Goal: Task Accomplishment & Management: Use online tool/utility

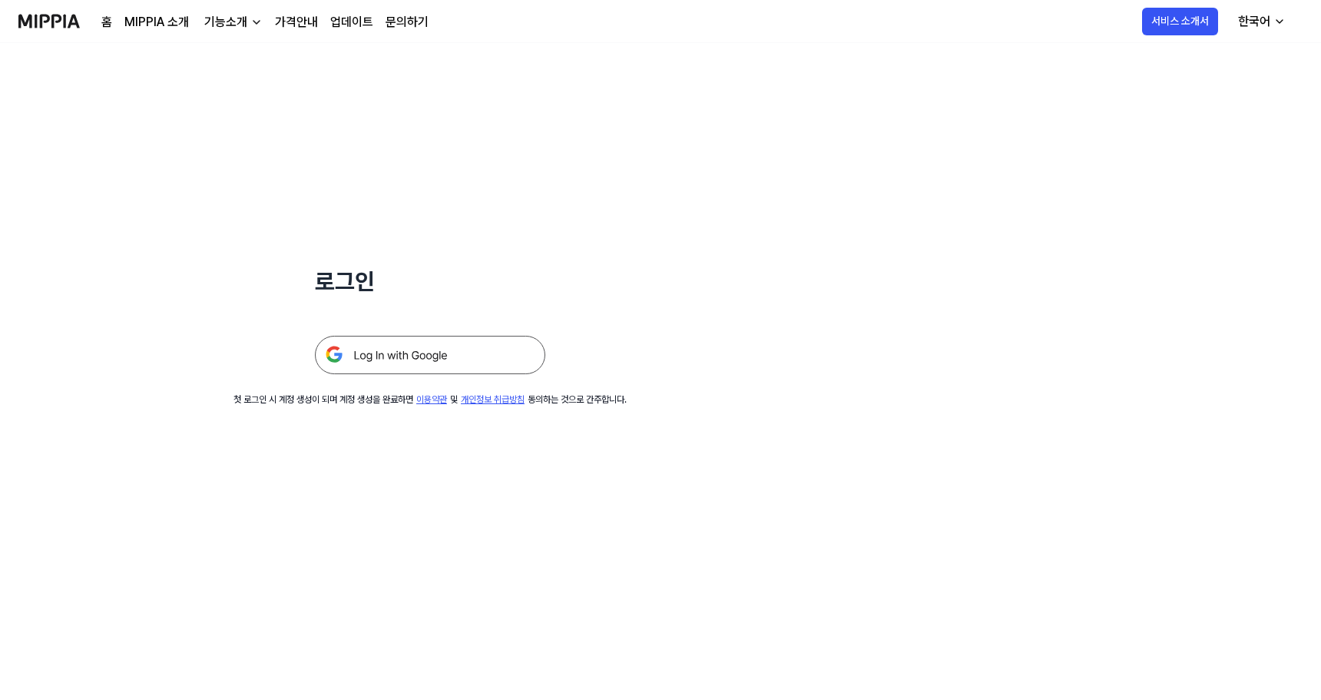
click at [462, 362] on img at bounding box center [430, 355] width 230 height 38
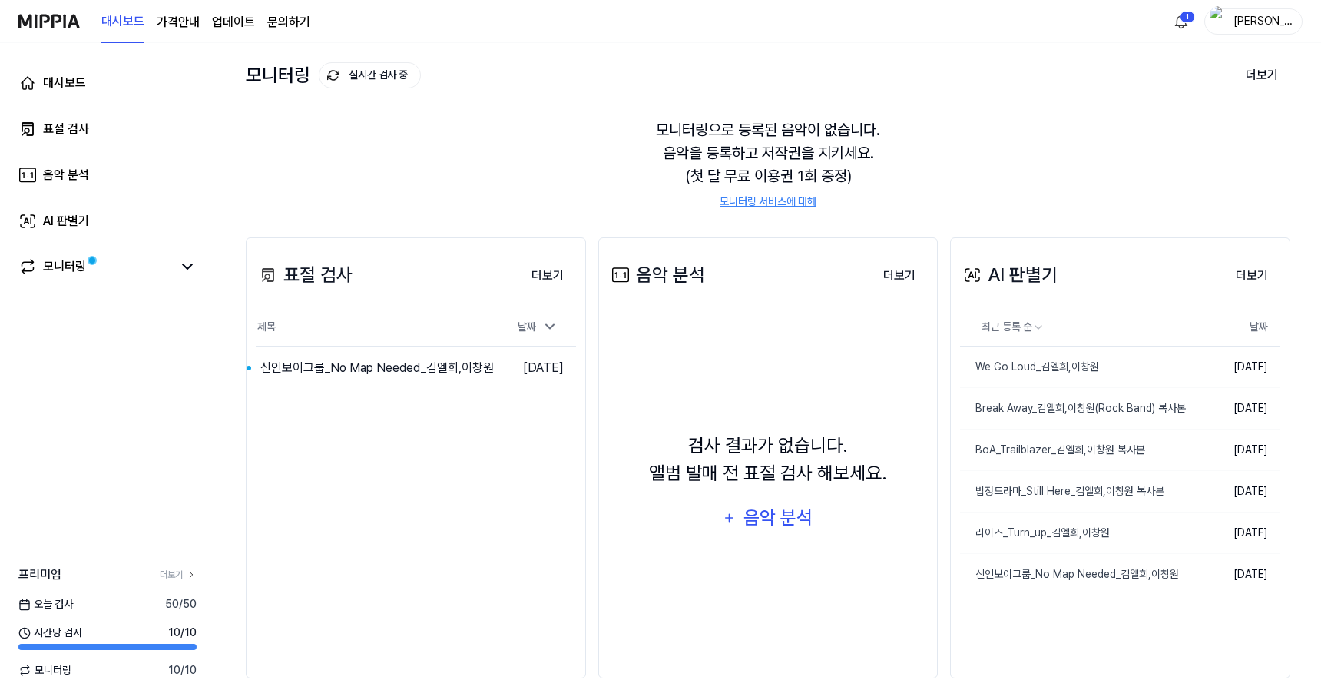
scroll to position [87, 0]
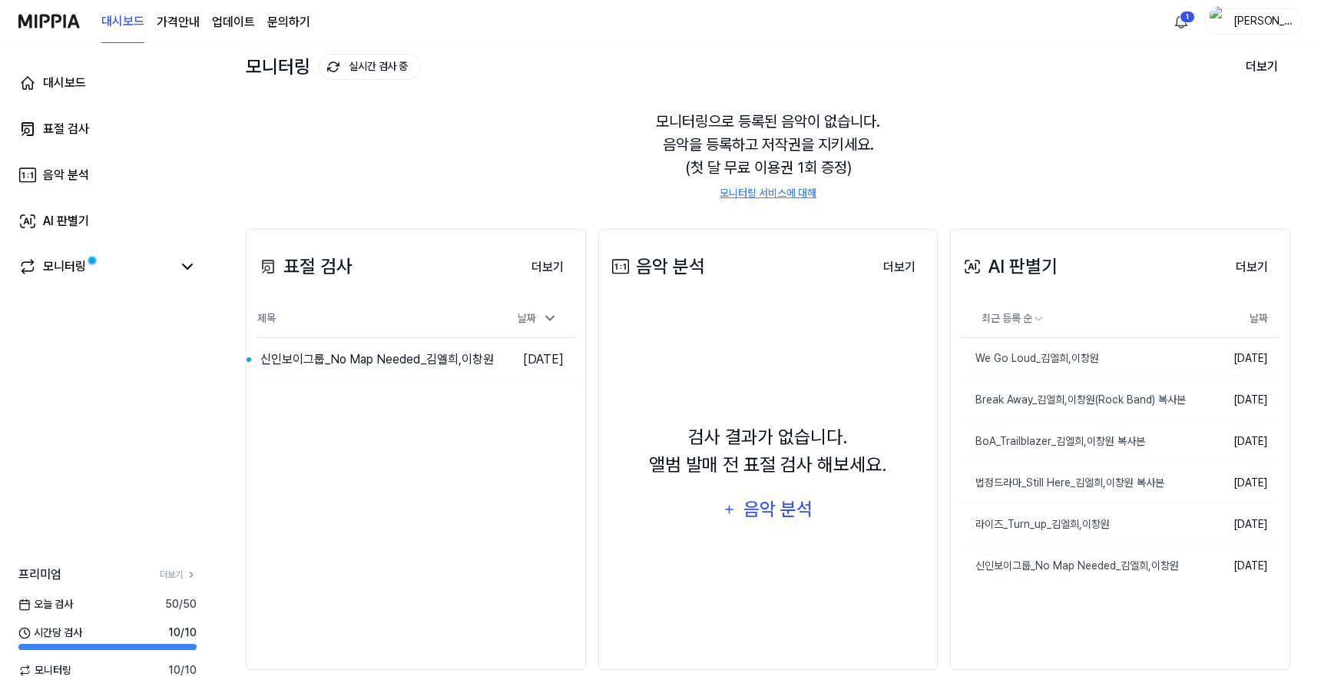
click at [1044, 256] on div "AI 판별기" at bounding box center [1009, 267] width 98 height 28
click at [1239, 267] on button "더보기" at bounding box center [1252, 267] width 57 height 31
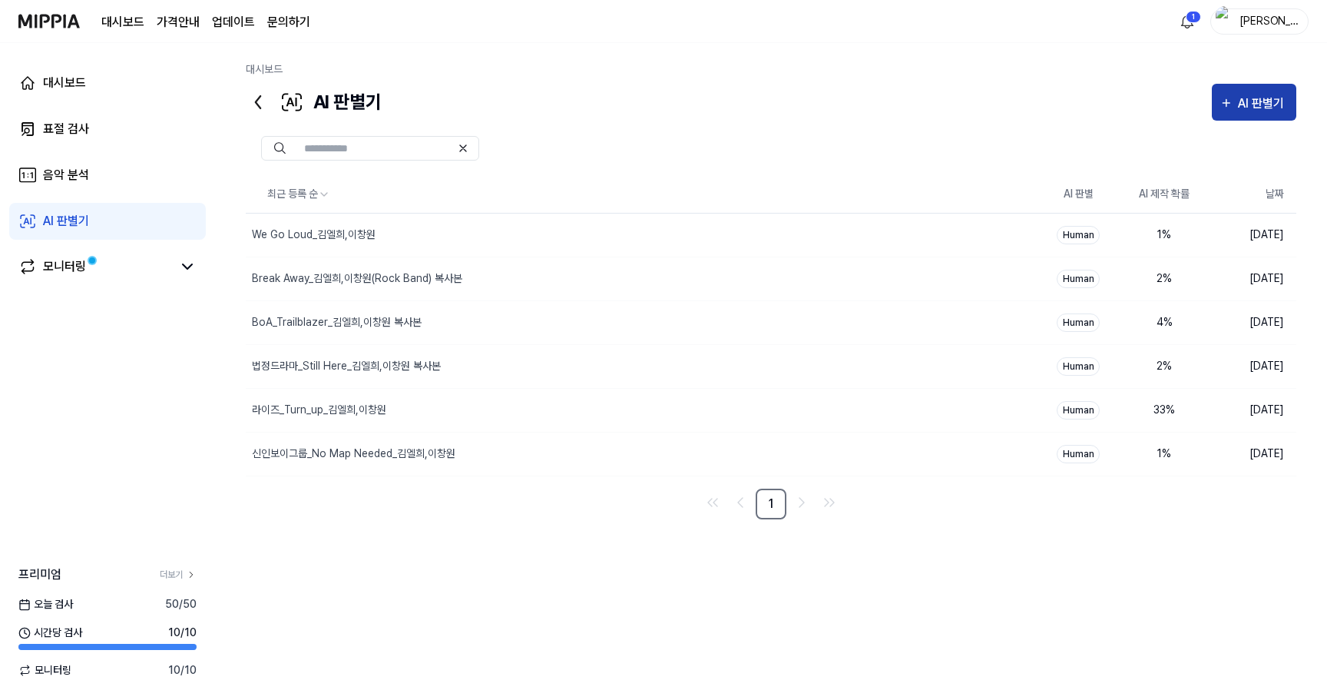
click at [1237, 96] on div "AI 판별기" at bounding box center [1254, 104] width 69 height 20
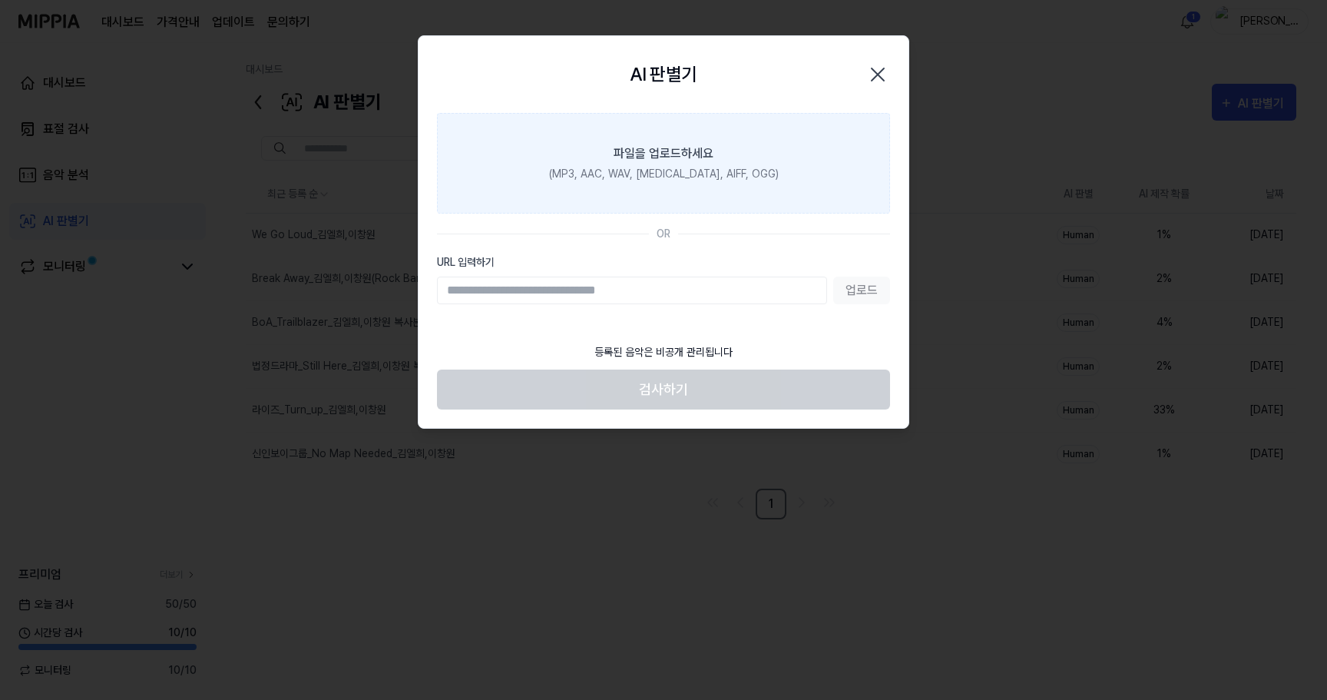
click at [637, 164] on label "파일을 업로드하세요 (MP3, AAC, WAV, [MEDICAL_DATA], AIFF, OGG)" at bounding box center [663, 163] width 453 height 101
click at [0, 0] on input "파일을 업로드하세요 (MP3, AAC, WAV, [MEDICAL_DATA], AIFF, OGG)" at bounding box center [0, 0] width 0 height 0
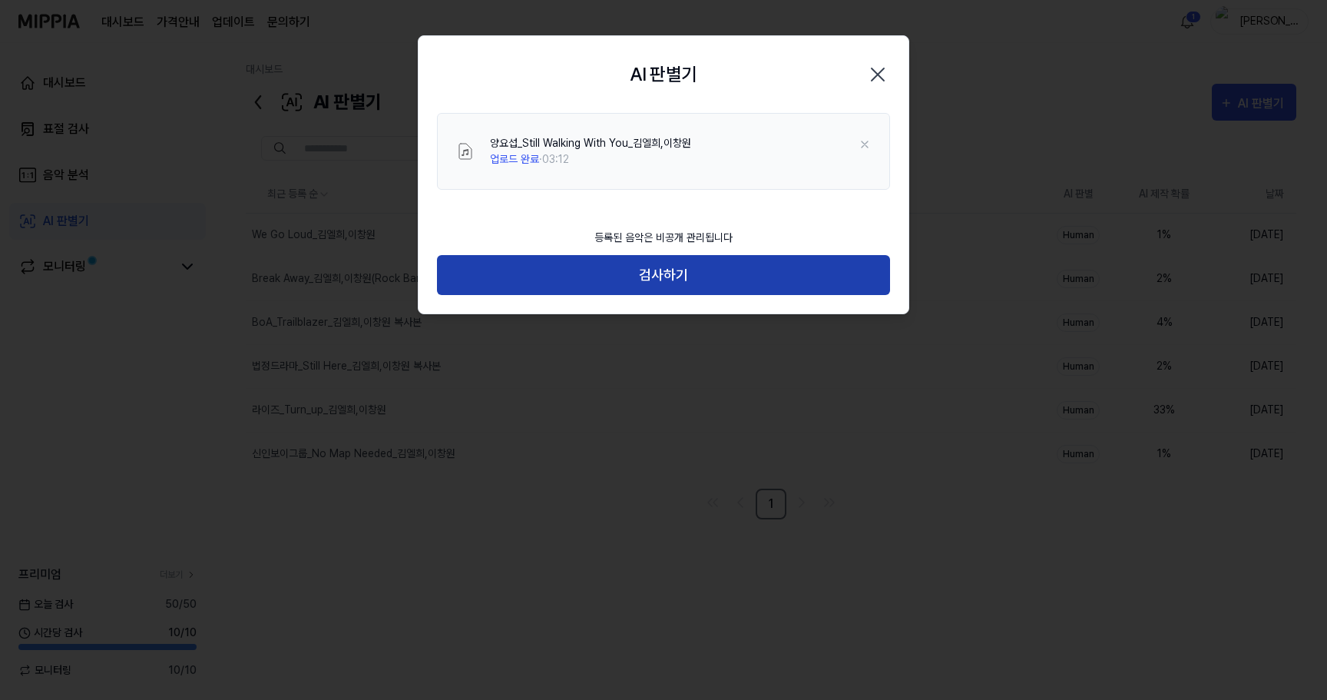
click at [704, 270] on button "검사하기" at bounding box center [663, 275] width 453 height 41
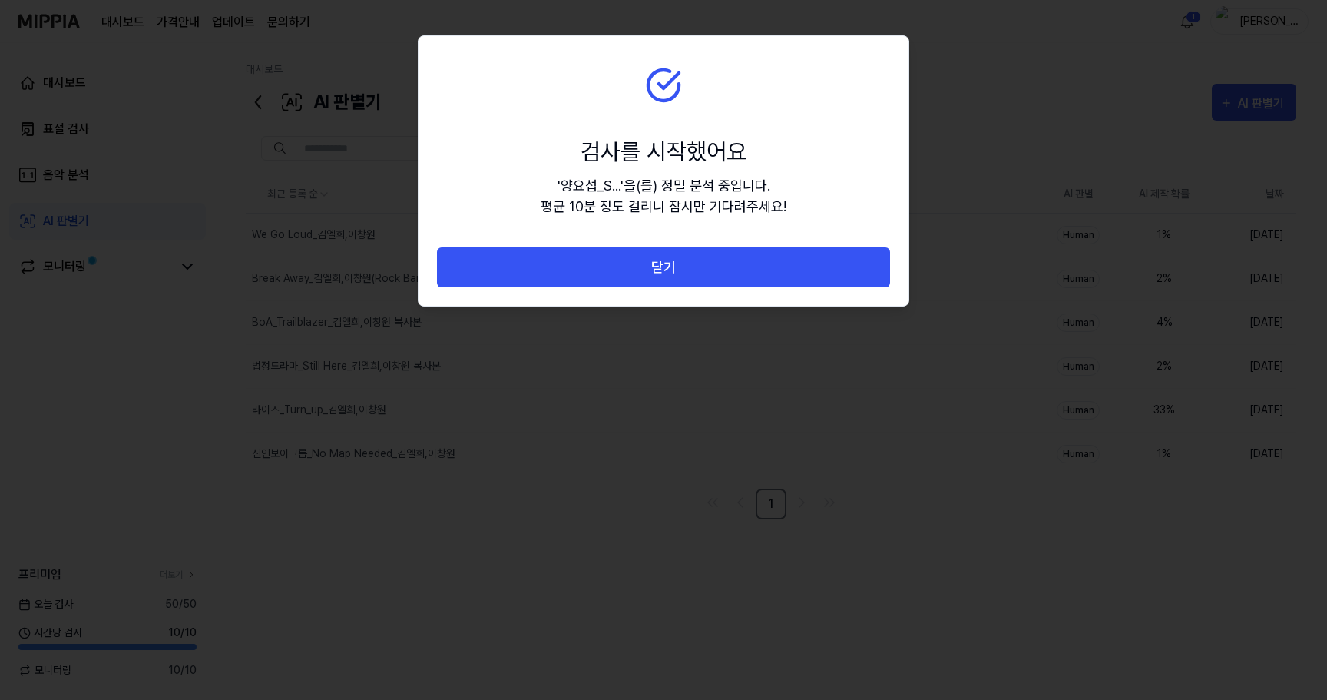
click at [704, 270] on button "닫기" at bounding box center [663, 267] width 453 height 41
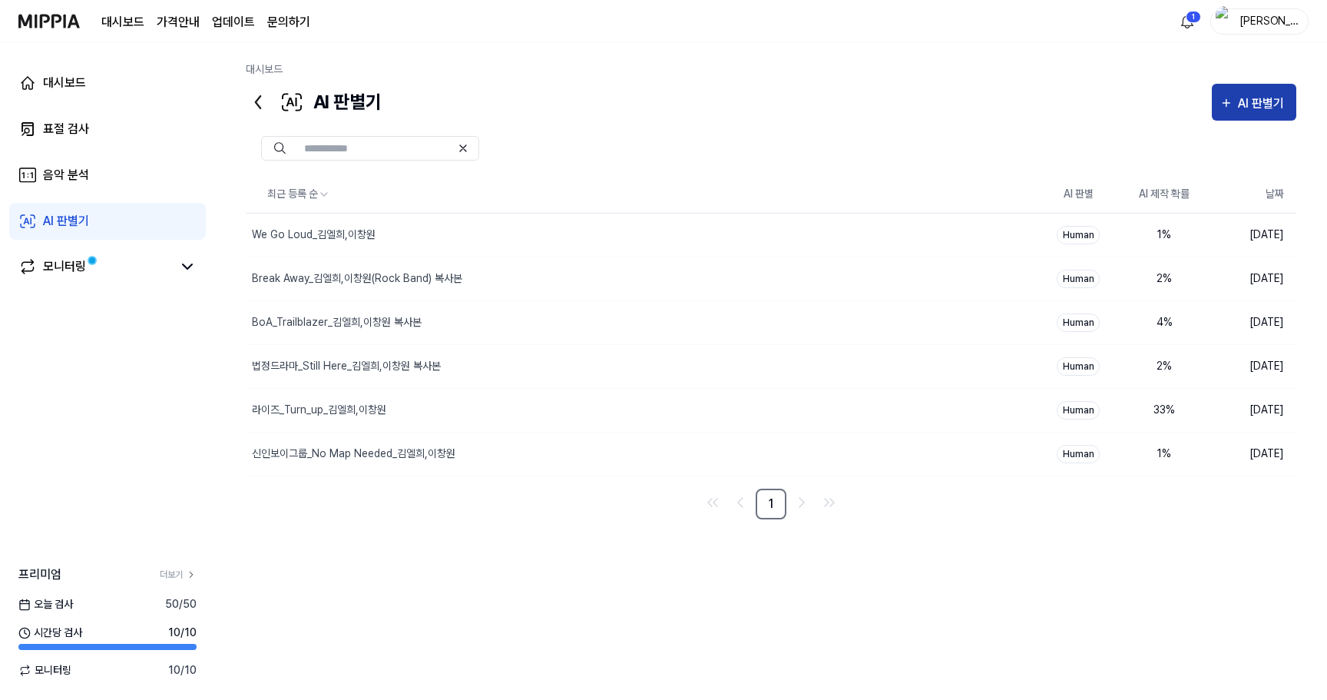
click at [1227, 103] on icon "button" at bounding box center [1226, 102] width 7 height 7
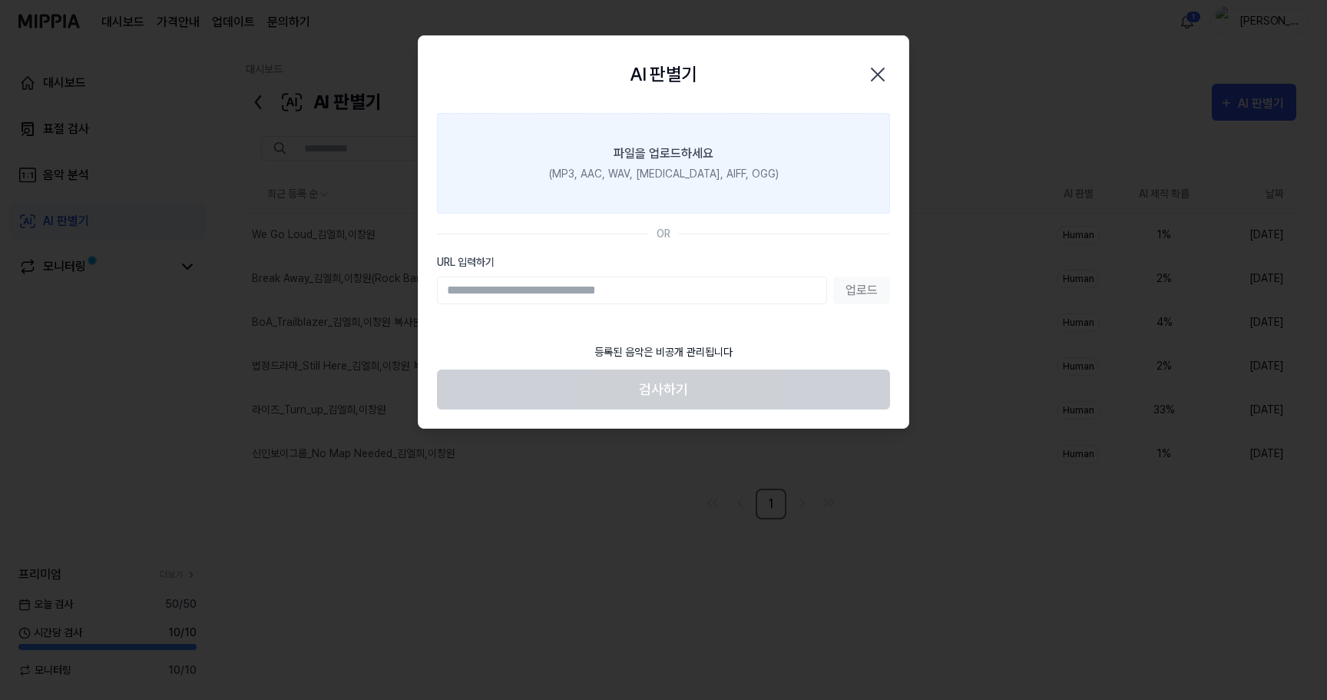
click at [710, 156] on div "파일을 업로드하세요" at bounding box center [664, 153] width 100 height 18
click at [0, 0] on input "파일을 업로드하세요 (MP3, AAC, WAV, [MEDICAL_DATA], AIFF, OGG)" at bounding box center [0, 0] width 0 height 0
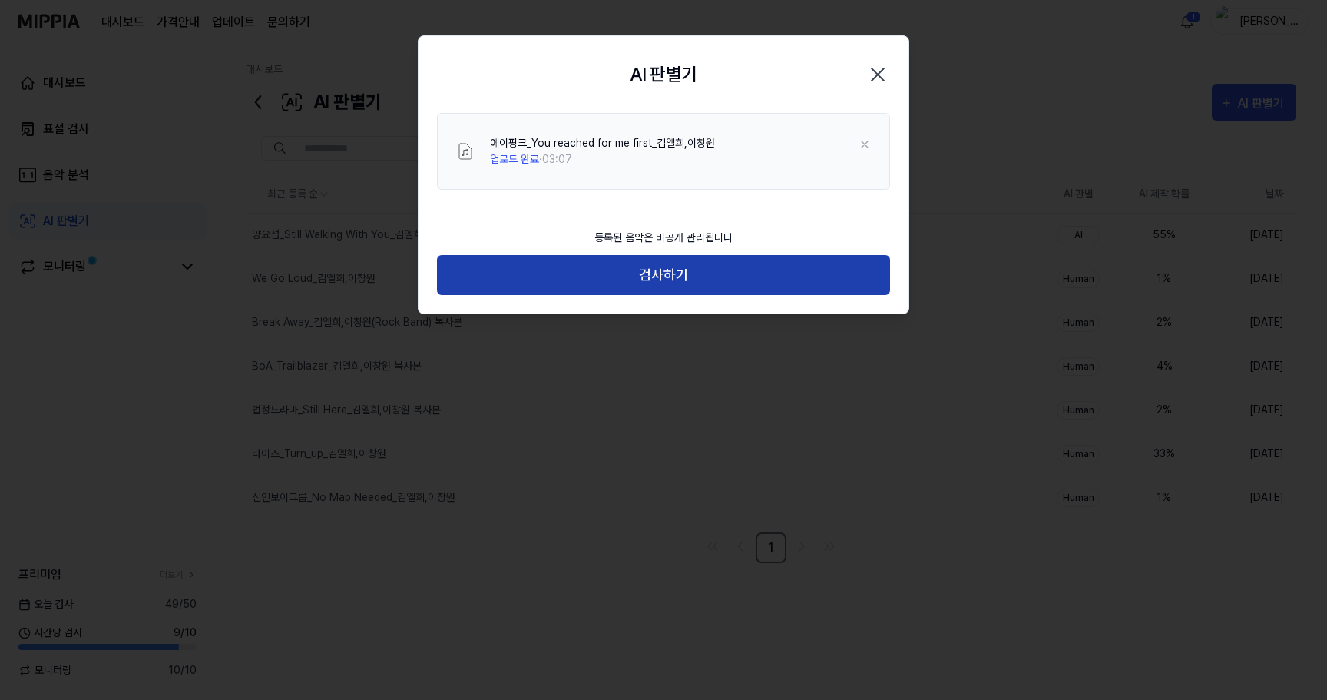
click at [743, 287] on button "검사하기" at bounding box center [663, 275] width 453 height 41
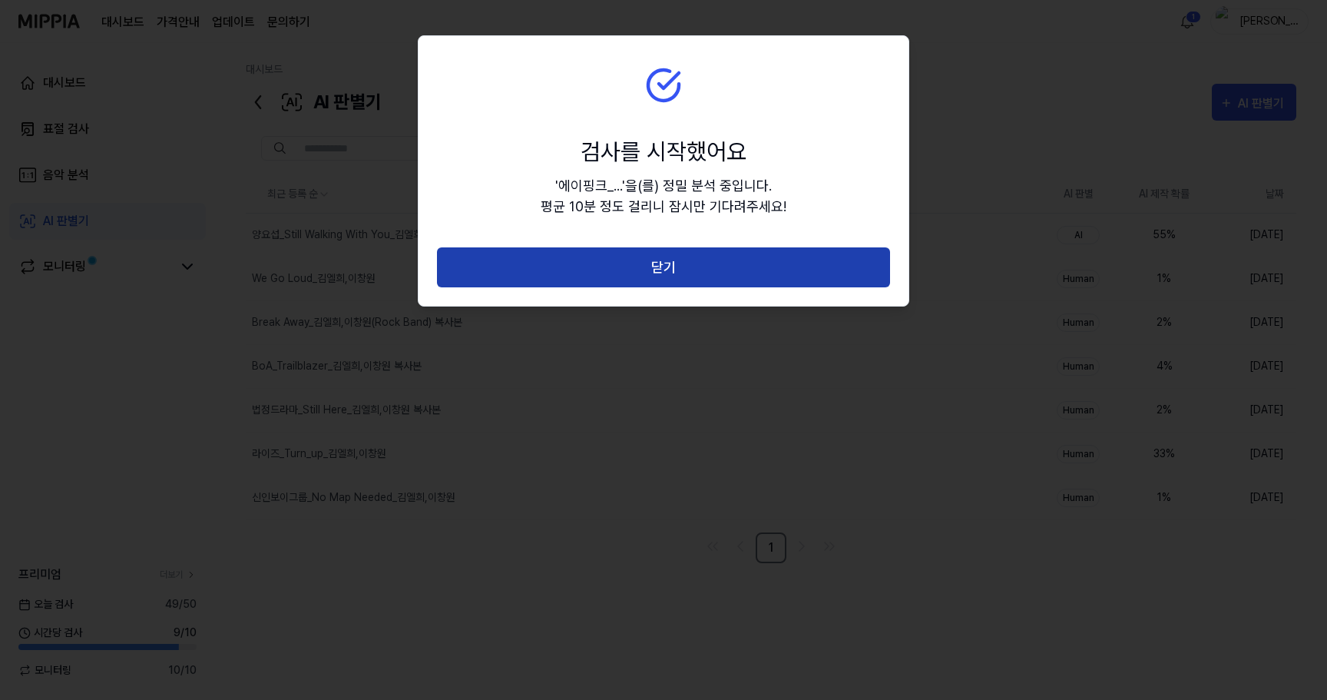
click at [734, 276] on button "닫기" at bounding box center [663, 267] width 453 height 41
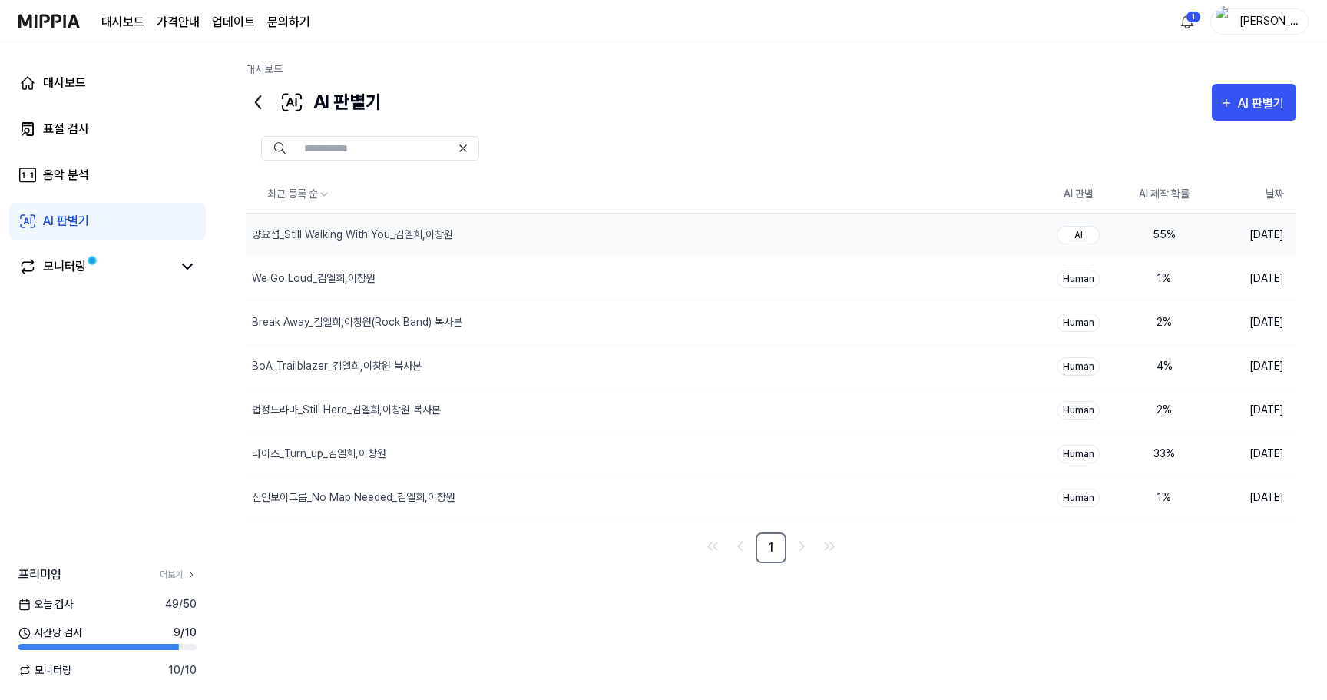
click at [1168, 237] on div "55 %" at bounding box center [1164, 235] width 61 height 16
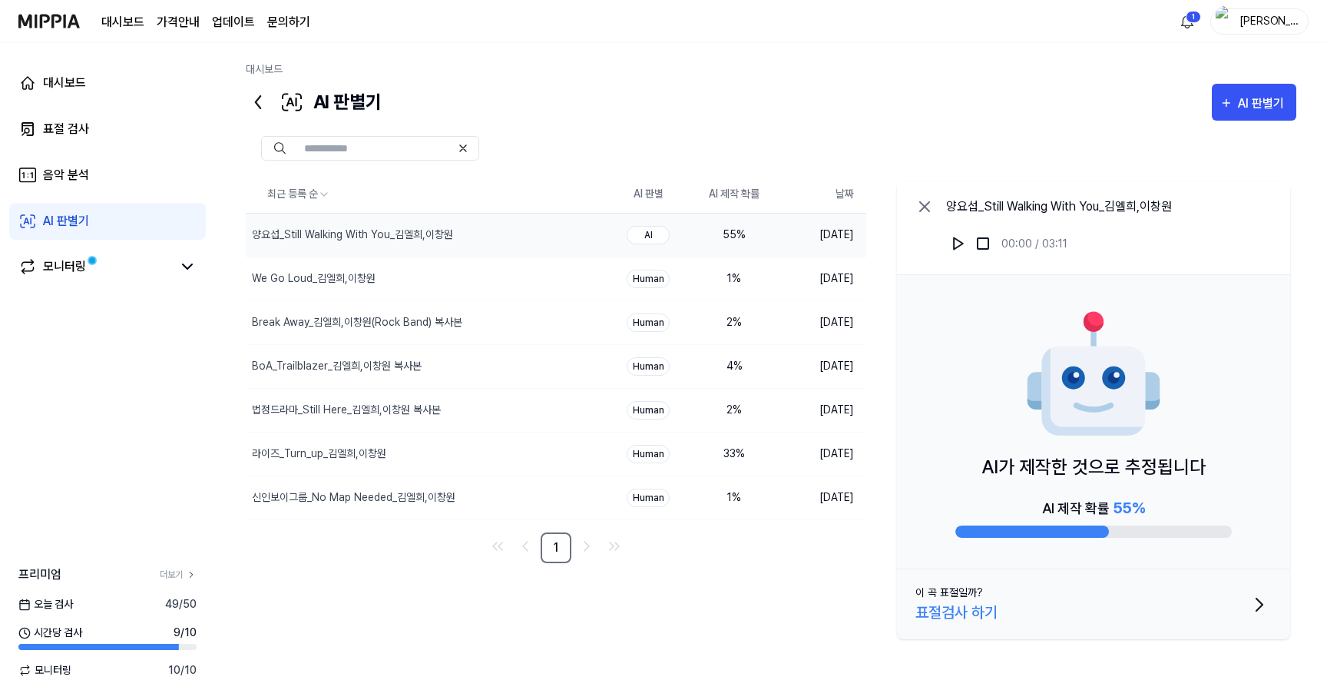
click at [970, 614] on div "표절검사 하기" at bounding box center [957, 612] width 82 height 23
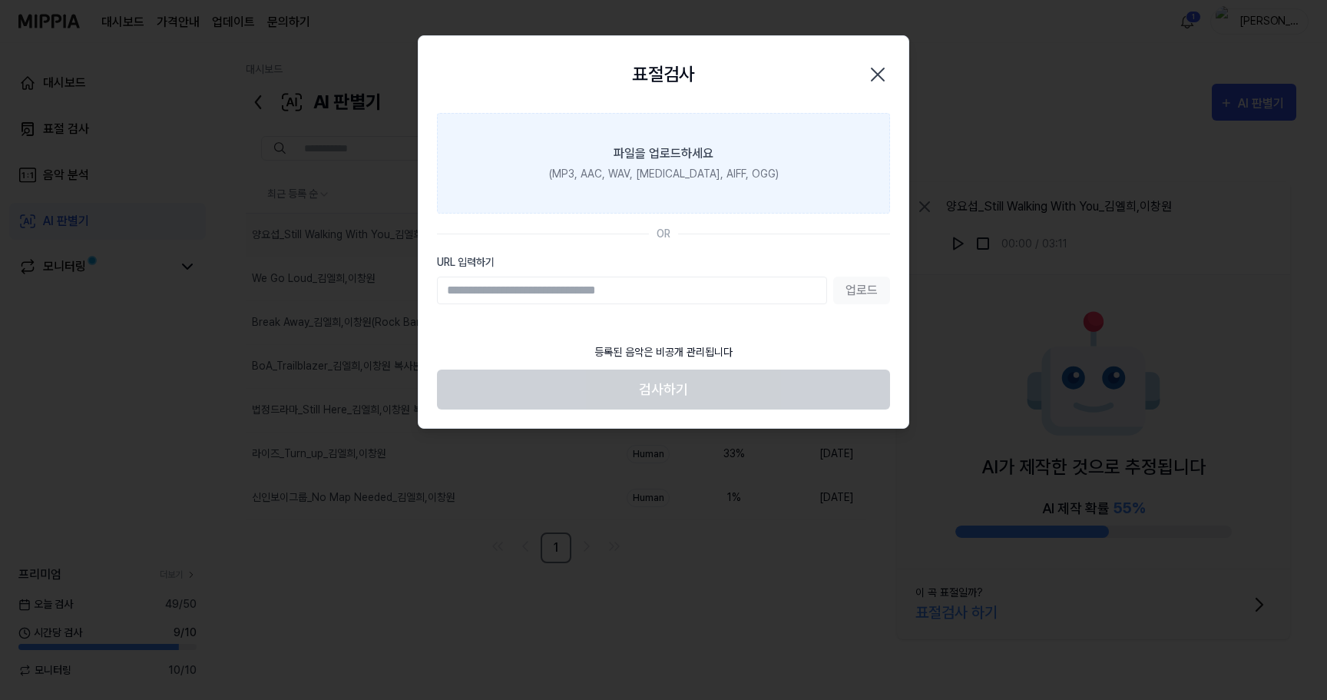
click at [650, 171] on div "(MP3, AAC, WAV, [MEDICAL_DATA], AIFF, OGG)" at bounding box center [664, 174] width 230 height 16
click at [0, 0] on input "파일을 업로드하세요 (MP3, AAC, WAV, [MEDICAL_DATA], AIFF, OGG)" at bounding box center [0, 0] width 0 height 0
click at [731, 170] on div "(MP3, AAC, WAV, [MEDICAL_DATA], AIFF, OGG)" at bounding box center [664, 174] width 230 height 16
click at [0, 0] on input "파일을 업로드하세요 (MP3, AAC, WAV, [MEDICAL_DATA], AIFF, OGG)" at bounding box center [0, 0] width 0 height 0
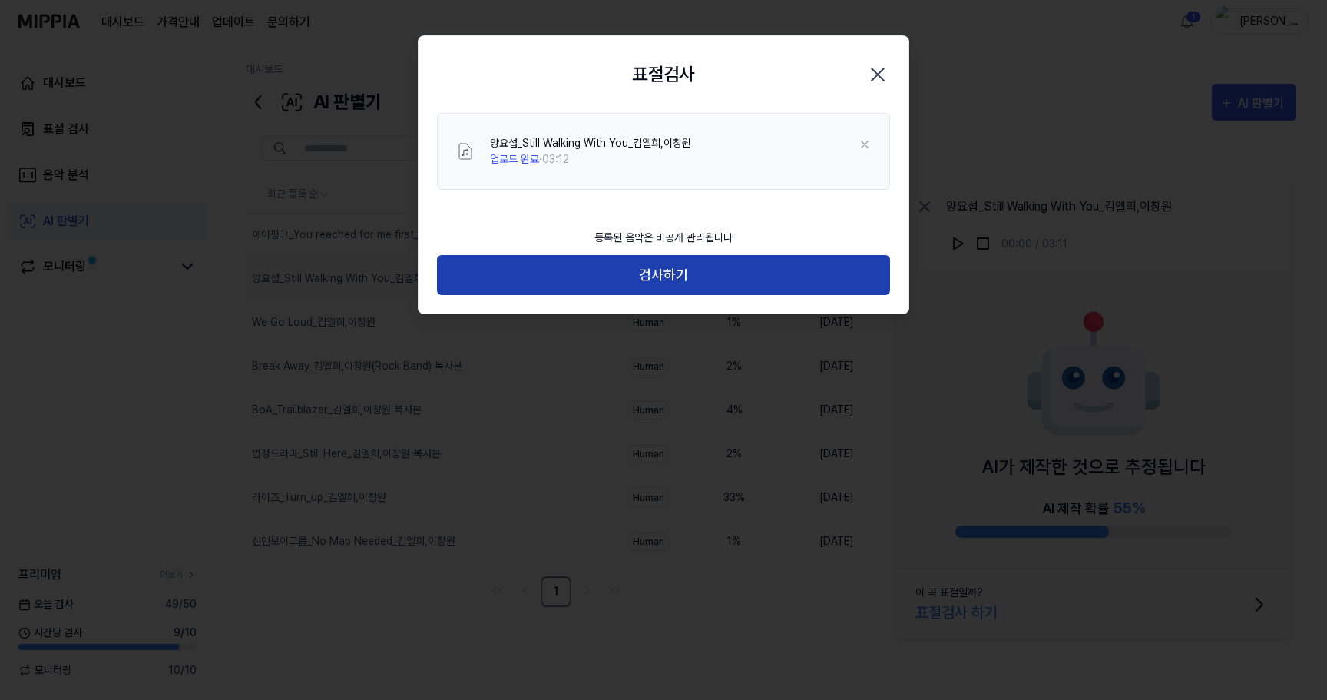
click at [737, 265] on button "검사하기" at bounding box center [663, 275] width 453 height 41
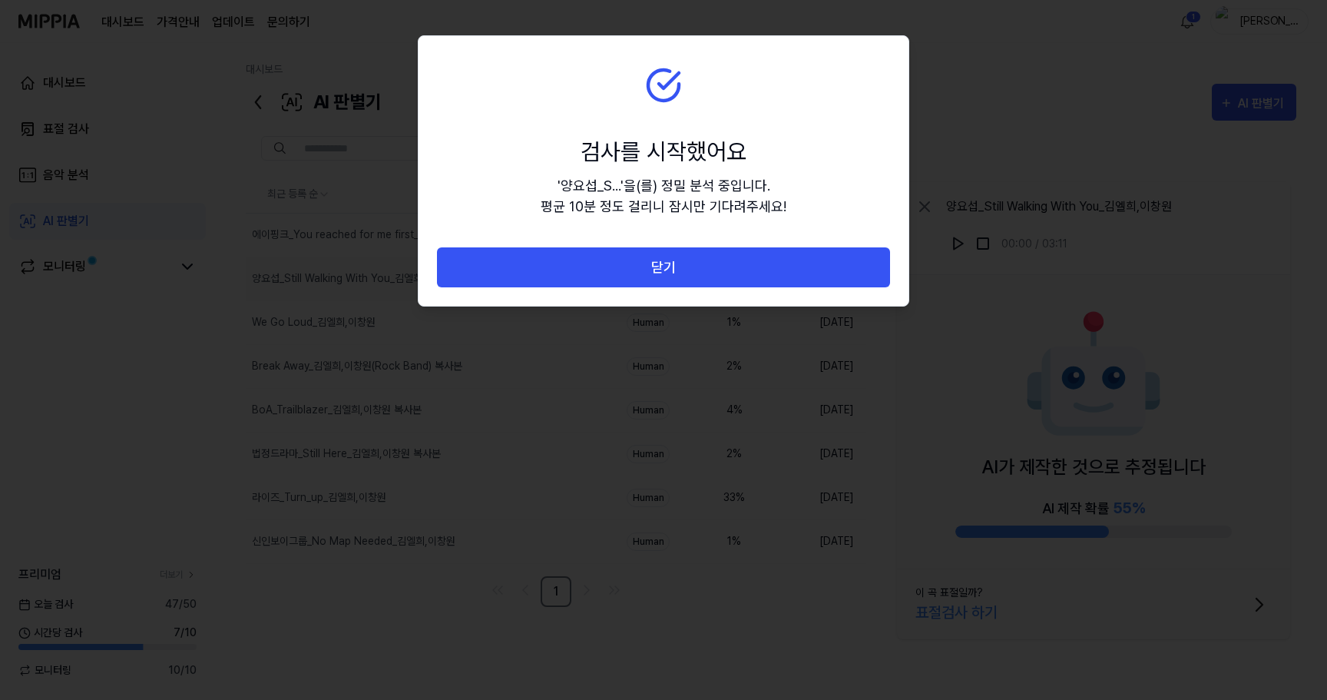
click at [737, 265] on button "닫기" at bounding box center [663, 267] width 453 height 41
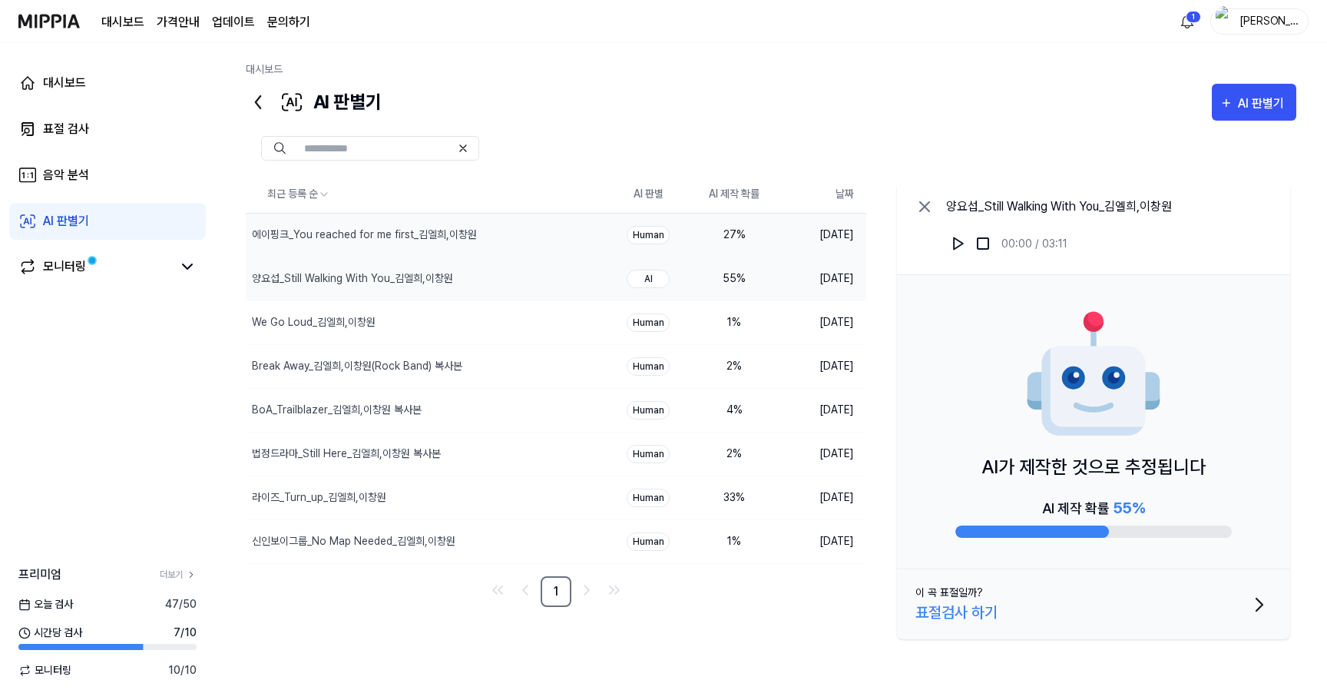
click at [729, 233] on div "27 %" at bounding box center [734, 235] width 61 height 16
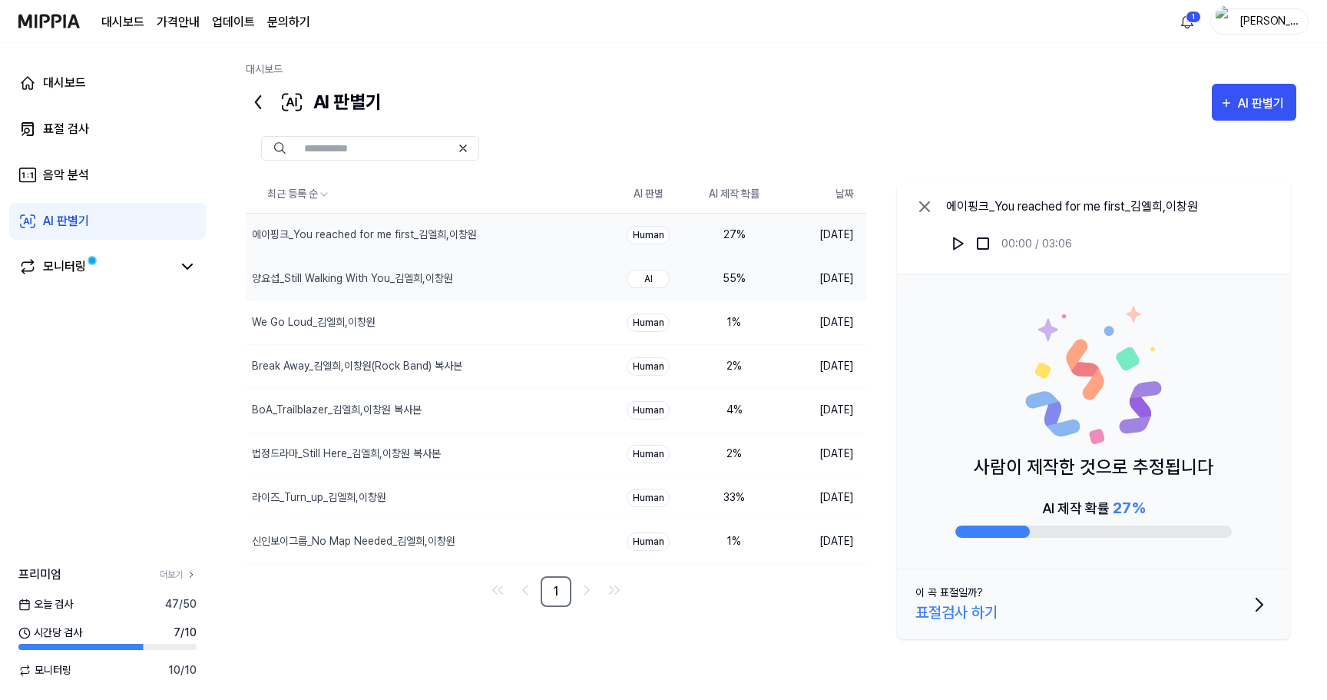
click at [606, 274] on td "AI" at bounding box center [648, 279] width 86 height 44
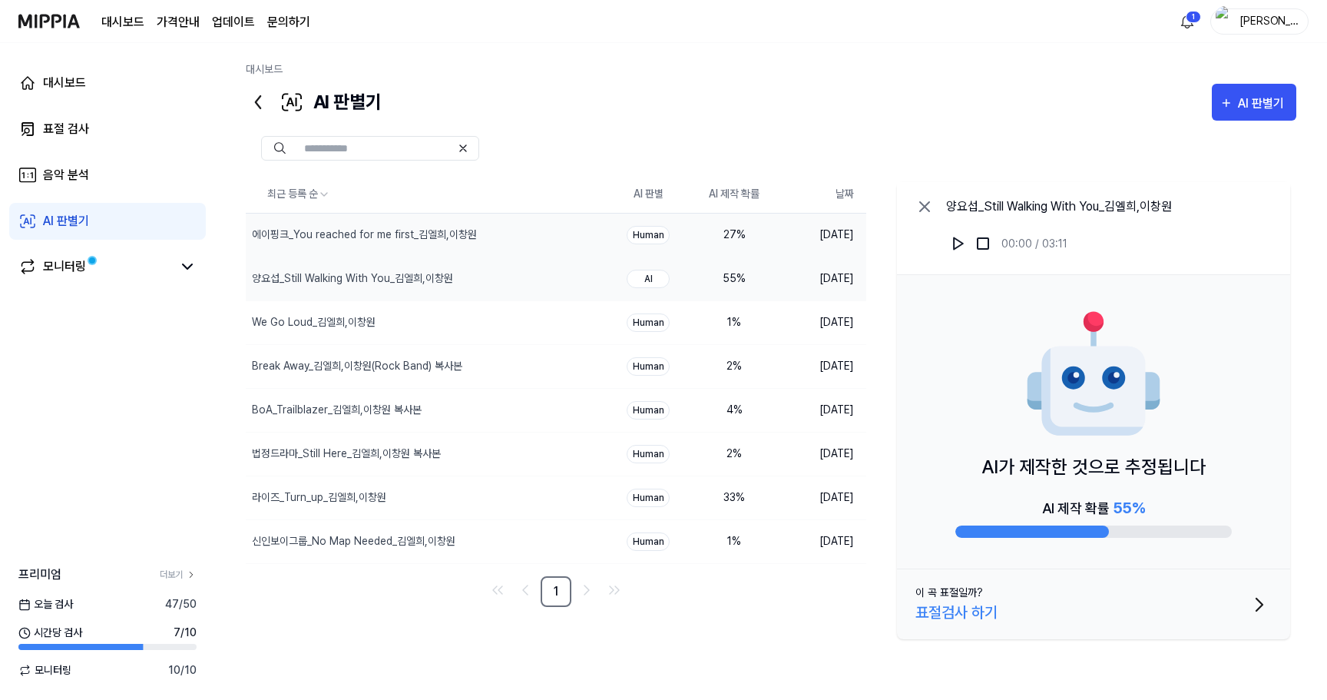
click at [734, 227] on div "27 %" at bounding box center [734, 235] width 61 height 16
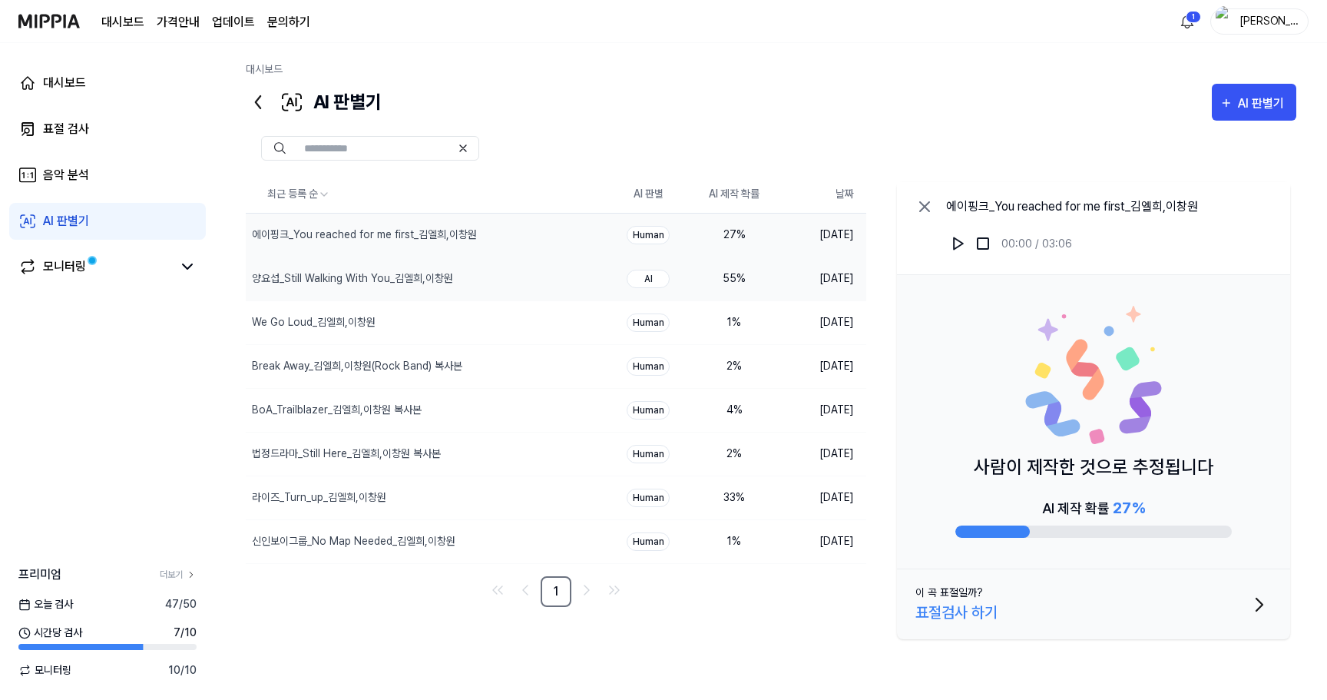
click at [730, 275] on div "55 %" at bounding box center [734, 278] width 61 height 16
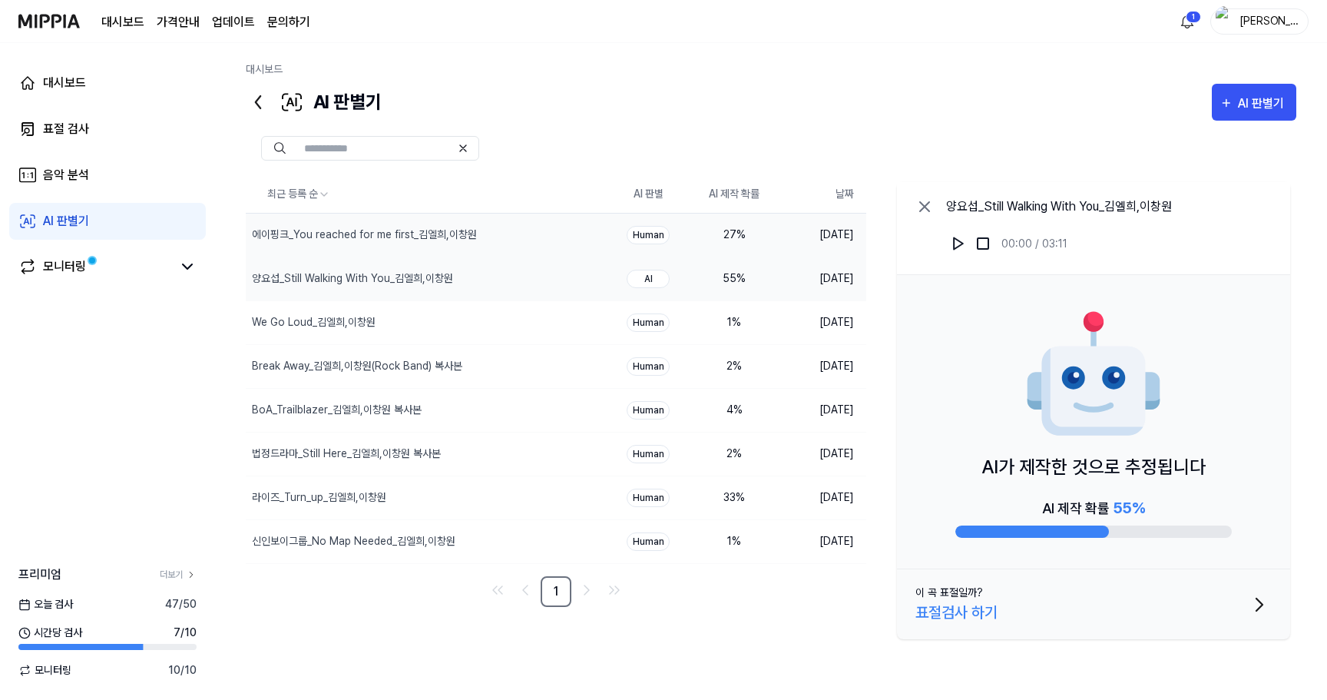
click at [743, 238] on div "27 %" at bounding box center [734, 235] width 61 height 16
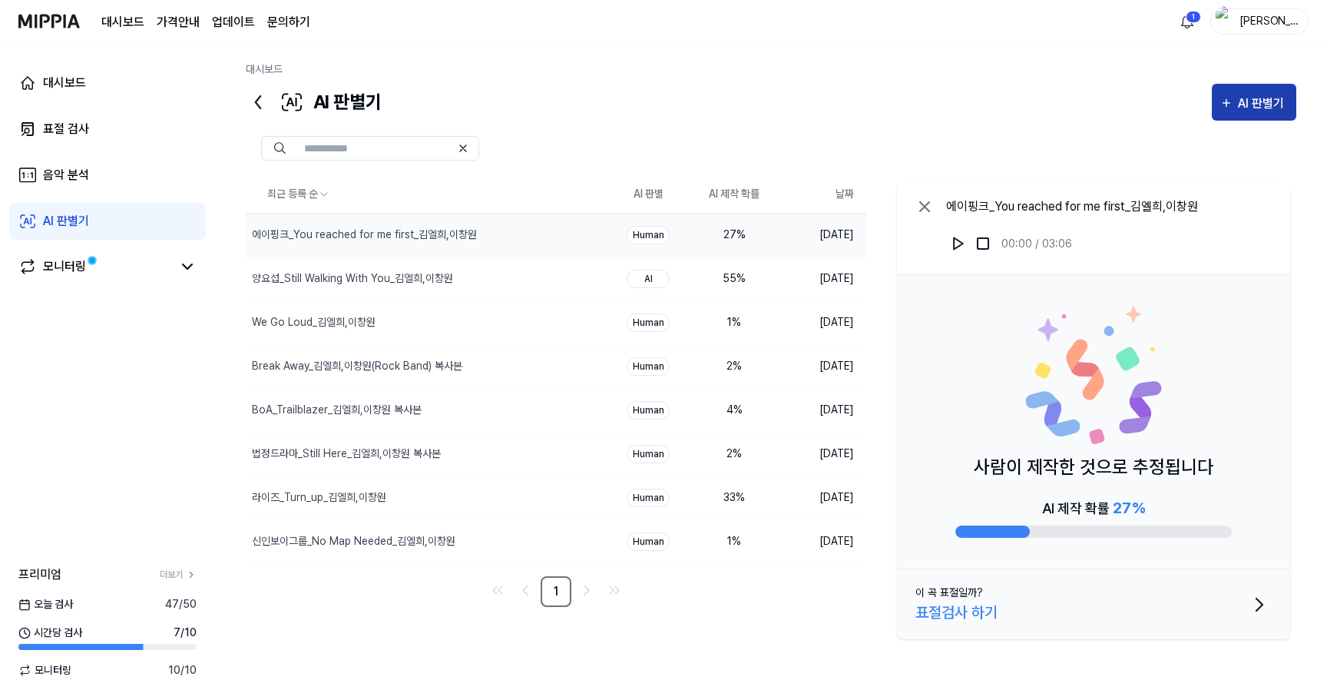
click at [1231, 92] on button "AI 판별기" at bounding box center [1254, 102] width 84 height 37
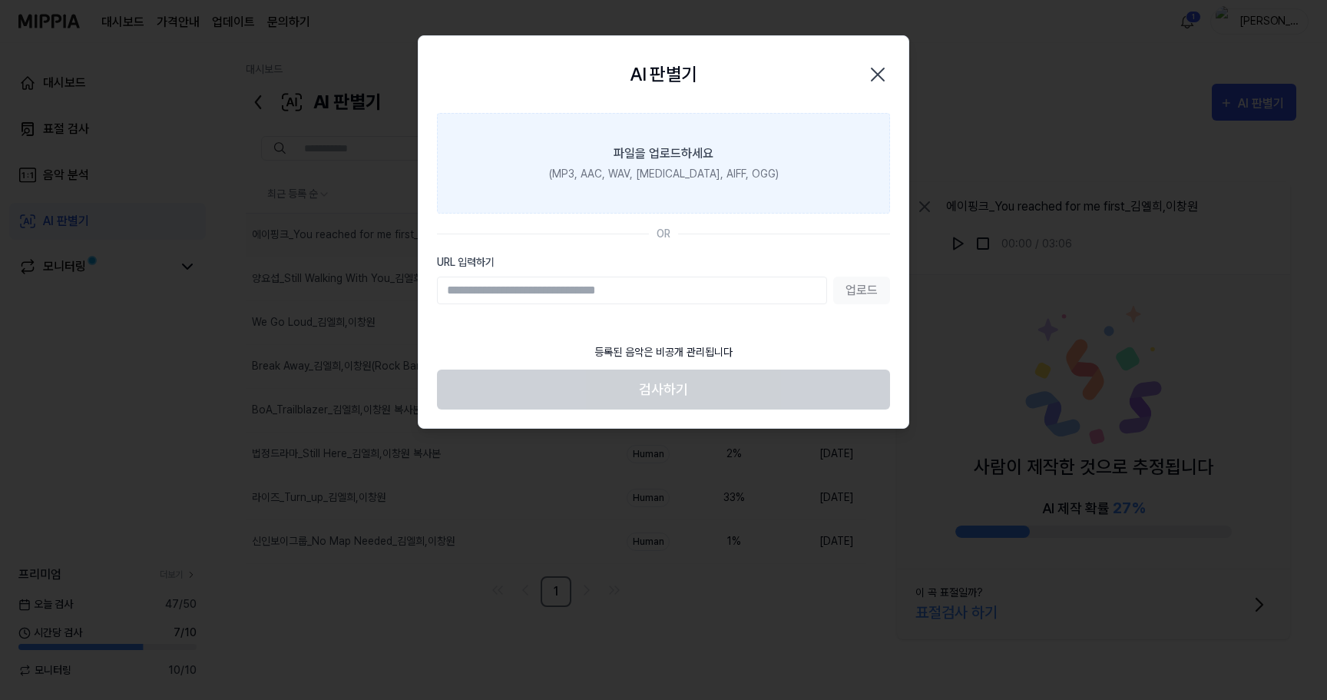
click at [782, 170] on label "파일을 업로드하세요 (MP3, AAC, WAV, [MEDICAL_DATA], AIFF, OGG)" at bounding box center [663, 163] width 453 height 101
click at [0, 0] on input "파일을 업로드하세요 (MP3, AAC, WAV, [MEDICAL_DATA], AIFF, OGG)" at bounding box center [0, 0] width 0 height 0
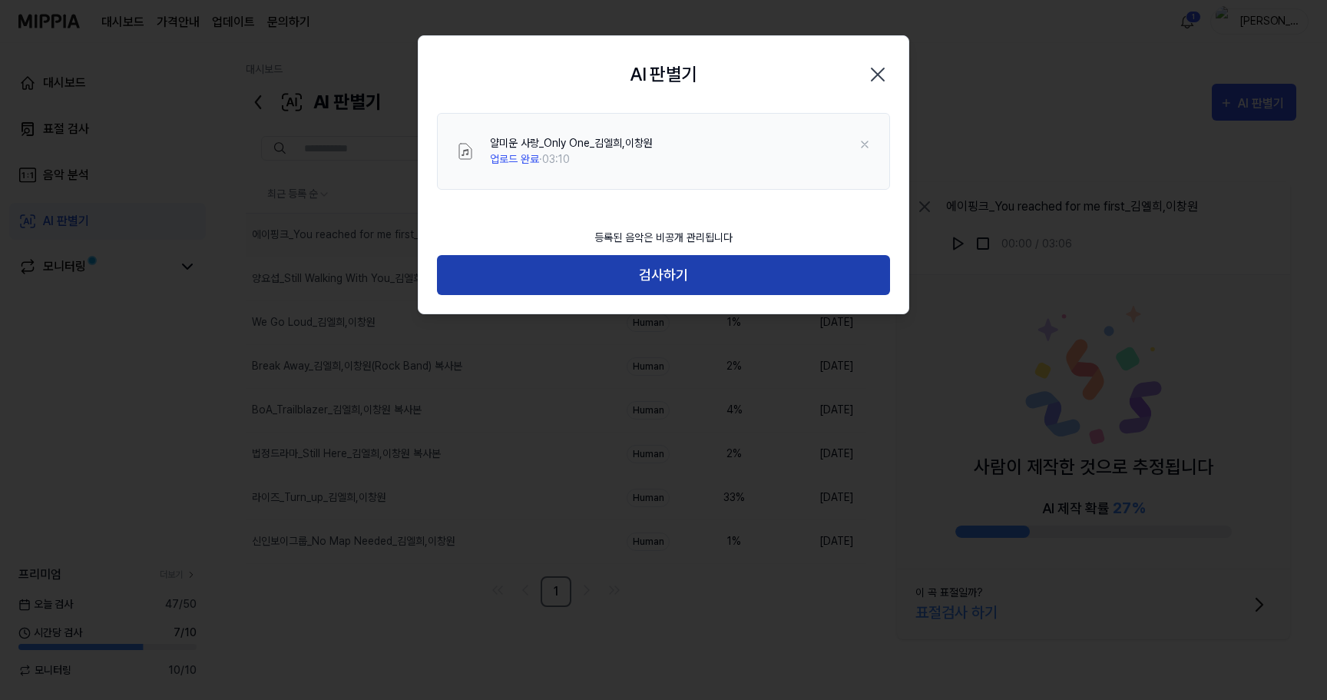
click at [684, 277] on button "검사하기" at bounding box center [663, 275] width 453 height 41
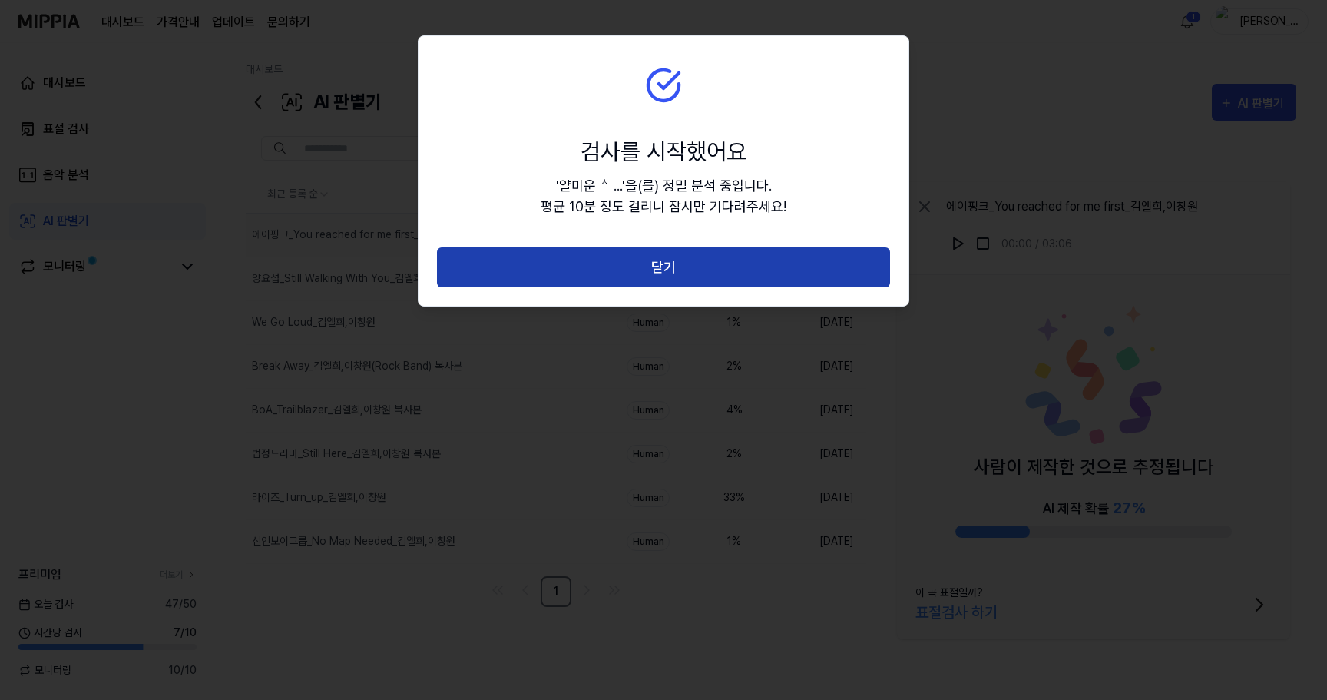
click at [681, 269] on button "닫기" at bounding box center [663, 267] width 453 height 41
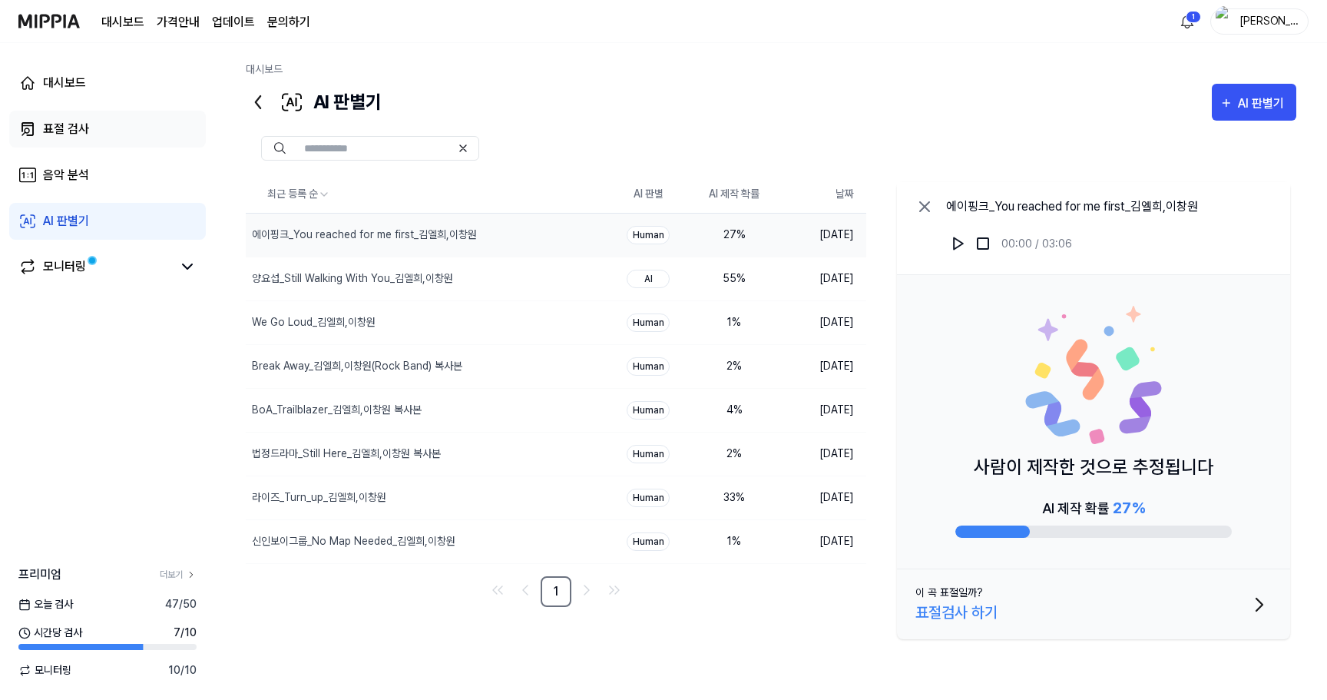
click at [98, 139] on link "표절 검사" at bounding box center [107, 129] width 197 height 37
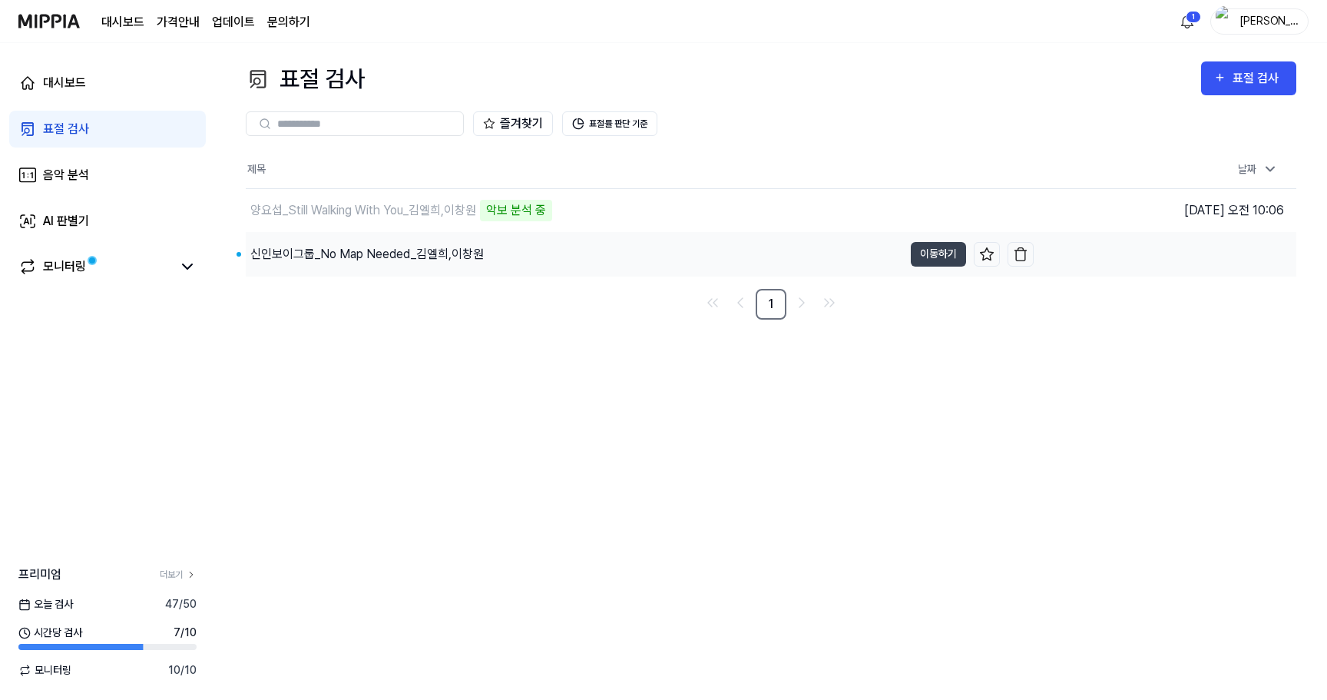
click at [445, 258] on div "신인보이그룹_No Map Needed_김엘희,이창원" at bounding box center [366, 254] width 233 height 18
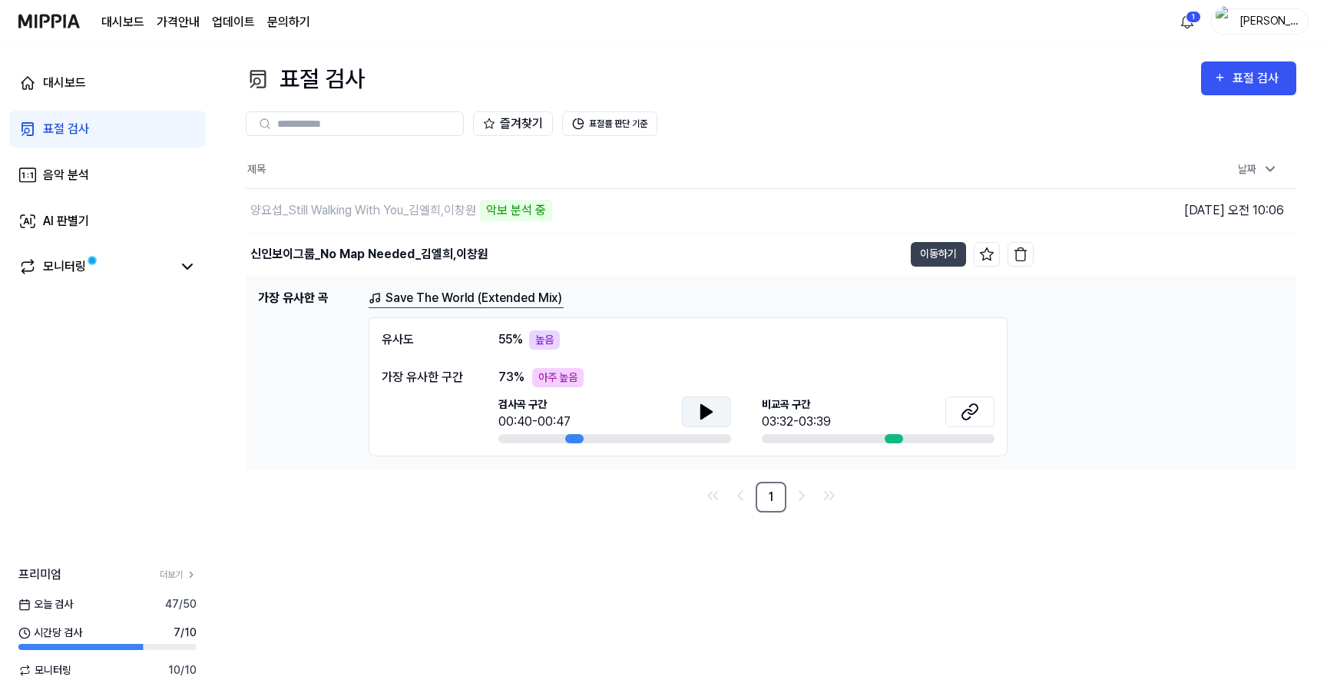
click at [702, 409] on icon at bounding box center [706, 412] width 11 height 14
click at [889, 432] on div "[GEOGRAPHIC_DATA] 구간 03:32-03:39" at bounding box center [878, 419] width 233 height 47
click at [322, 198] on div "양요섭_Still Walking With You_김엘희,이창원 악보 분석 중" at bounding box center [574, 210] width 657 height 43
click at [323, 204] on div "양요섭_Still Walking With You_김엘희,이창원" at bounding box center [363, 210] width 226 height 18
click at [608, 124] on button "표절률 판단 기준" at bounding box center [609, 123] width 95 height 25
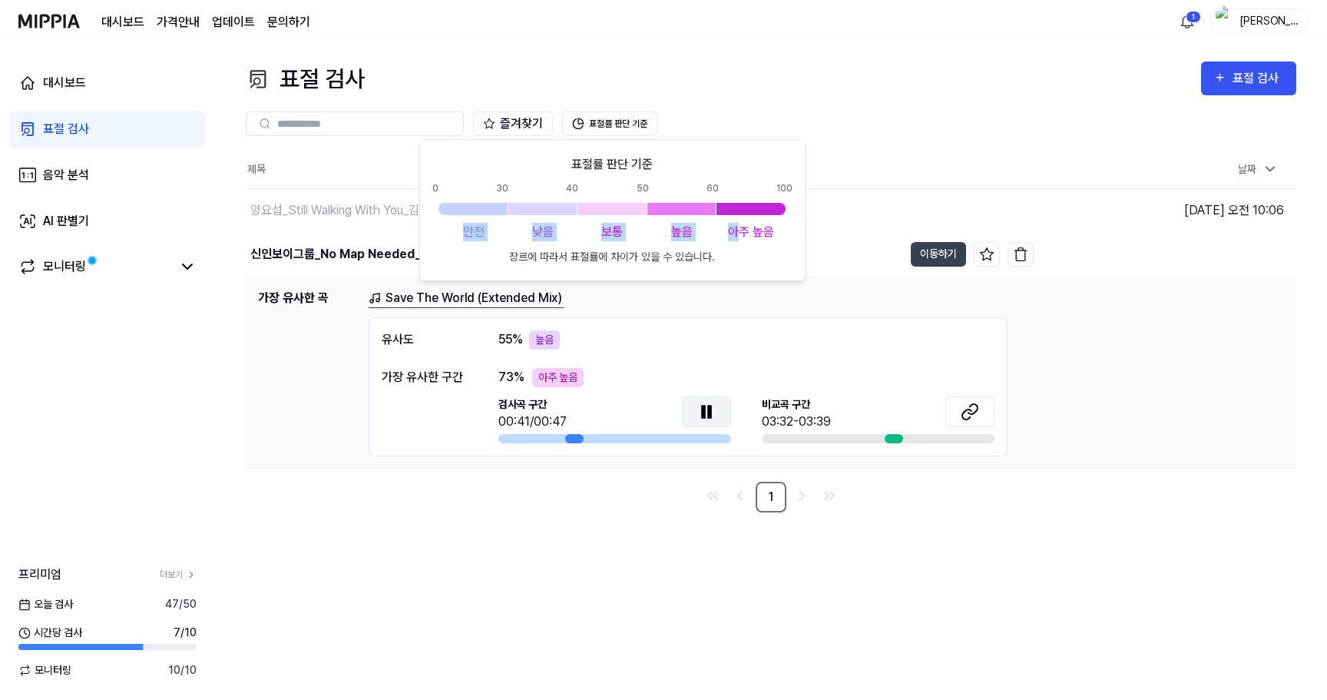
drag, startPoint x: 449, startPoint y: 220, endPoint x: 735, endPoint y: 226, distance: 286.6
click at [737, 223] on div "표절률 판단 기준 0 30 40 50 60 100 안전 낮음 보통 높음 아주 높음 장르에 따라서 표절률에 차이가 있을 수 있습니다." at bounding box center [612, 210] width 360 height 110
click at [638, 121] on button "표절률 판단 기준" at bounding box center [609, 123] width 95 height 25
click at [694, 98] on div "즐겨찾기 표절률 판단 기준" at bounding box center [771, 123] width 1051 height 55
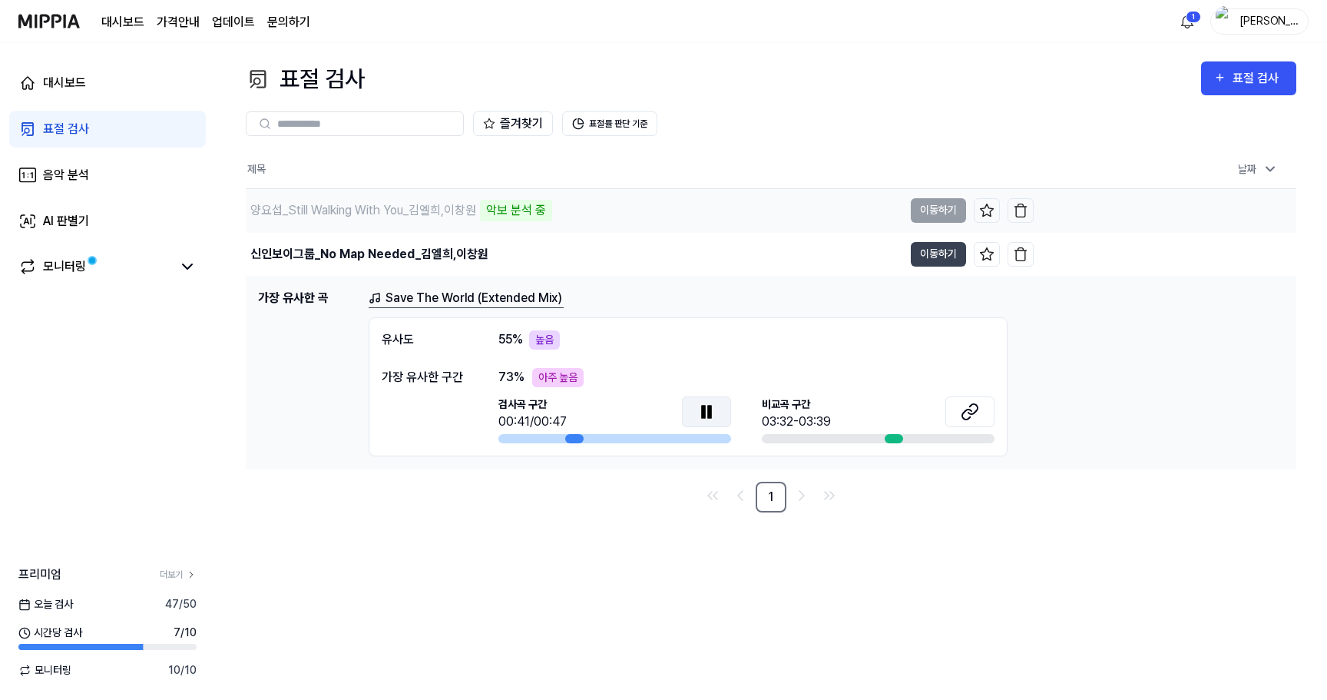
click at [381, 217] on div "양요섭_Still Walking With You_김엘희,이창원" at bounding box center [363, 210] width 226 height 18
click at [77, 170] on div "음악 분석" at bounding box center [66, 175] width 46 height 18
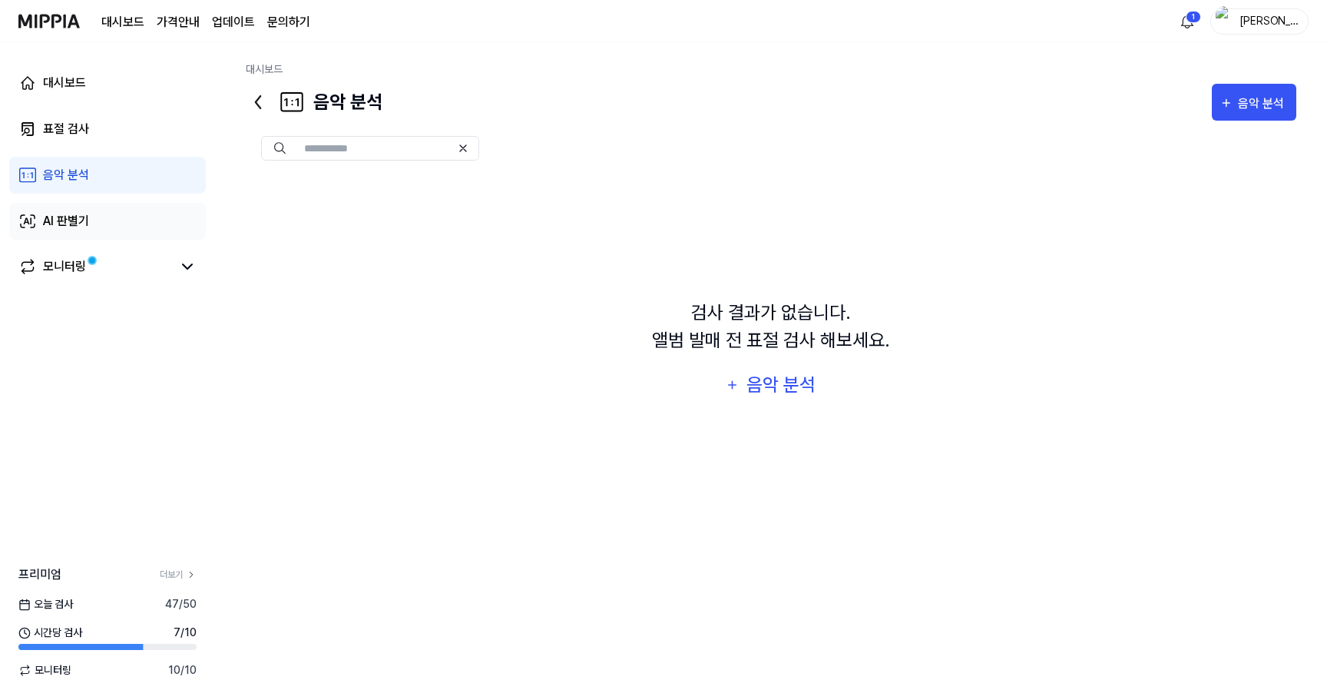
click at [73, 220] on div "AI 판별기" at bounding box center [66, 221] width 46 height 18
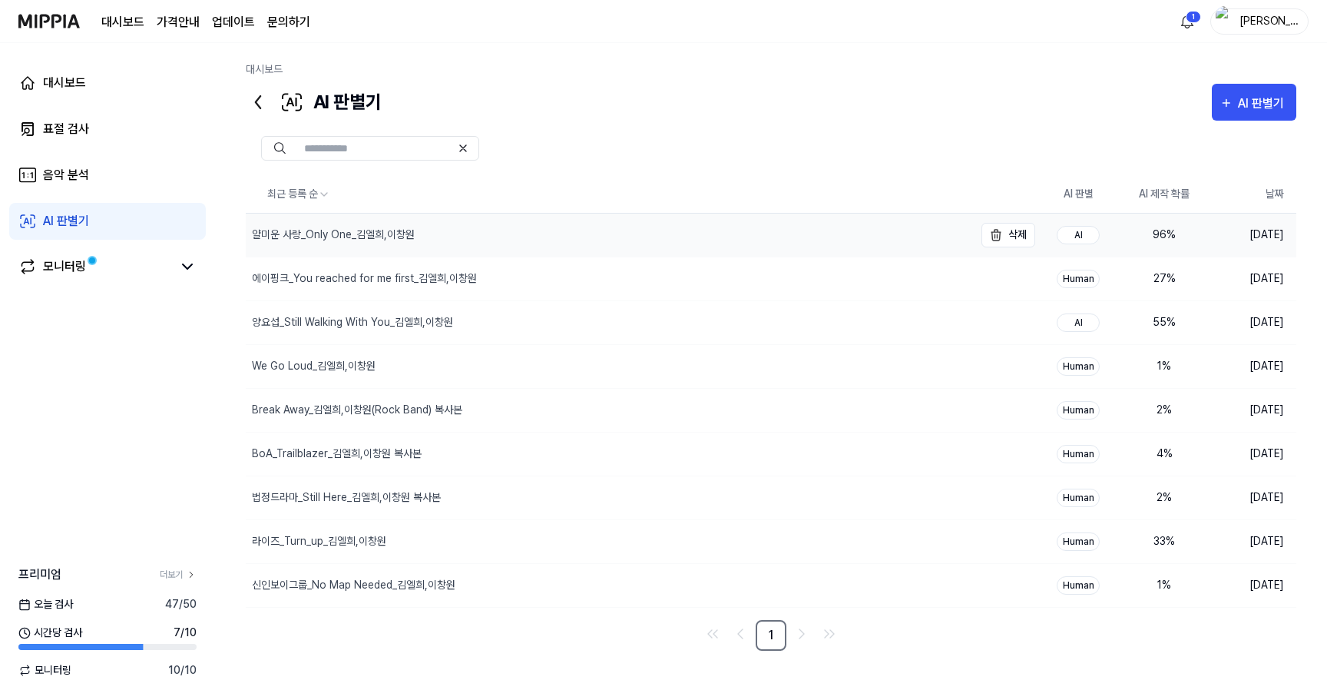
click at [362, 237] on div "얄미운 사랑_Only One_김엘희,이창원" at bounding box center [333, 235] width 163 height 16
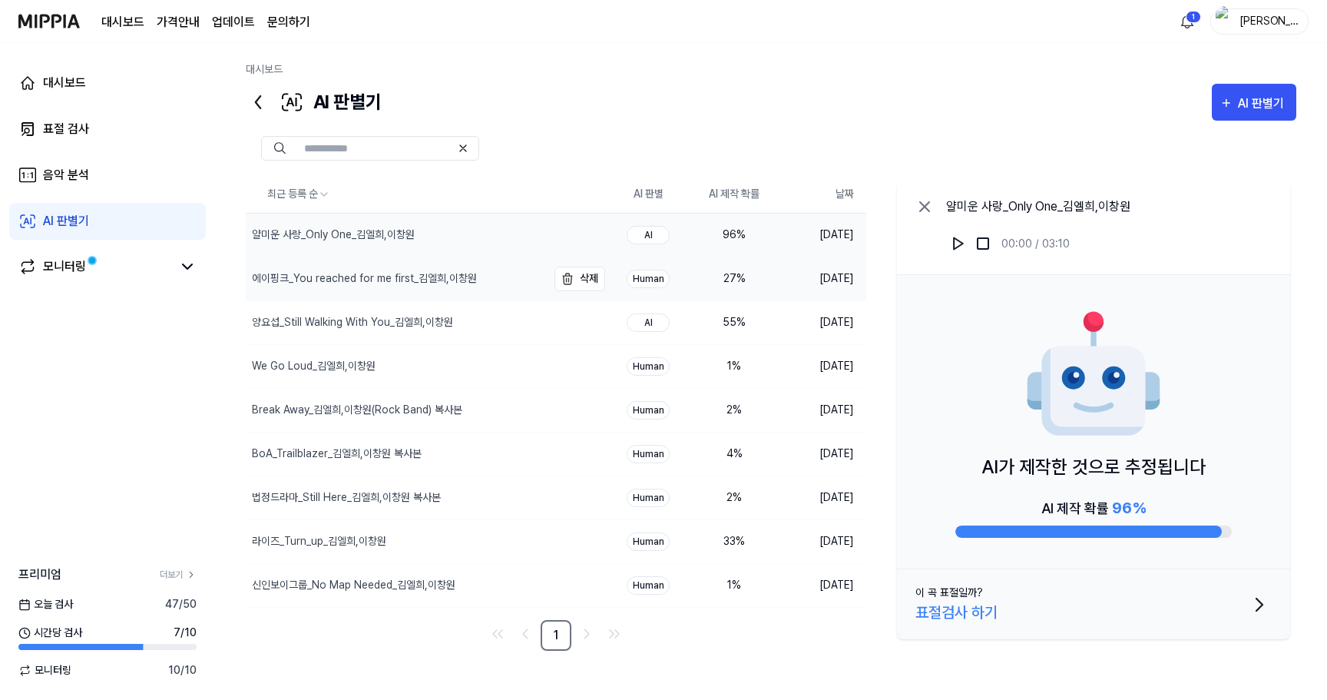
click at [432, 278] on div "에이핑크_You reached for me first_김엘희,이창원" at bounding box center [364, 278] width 225 height 16
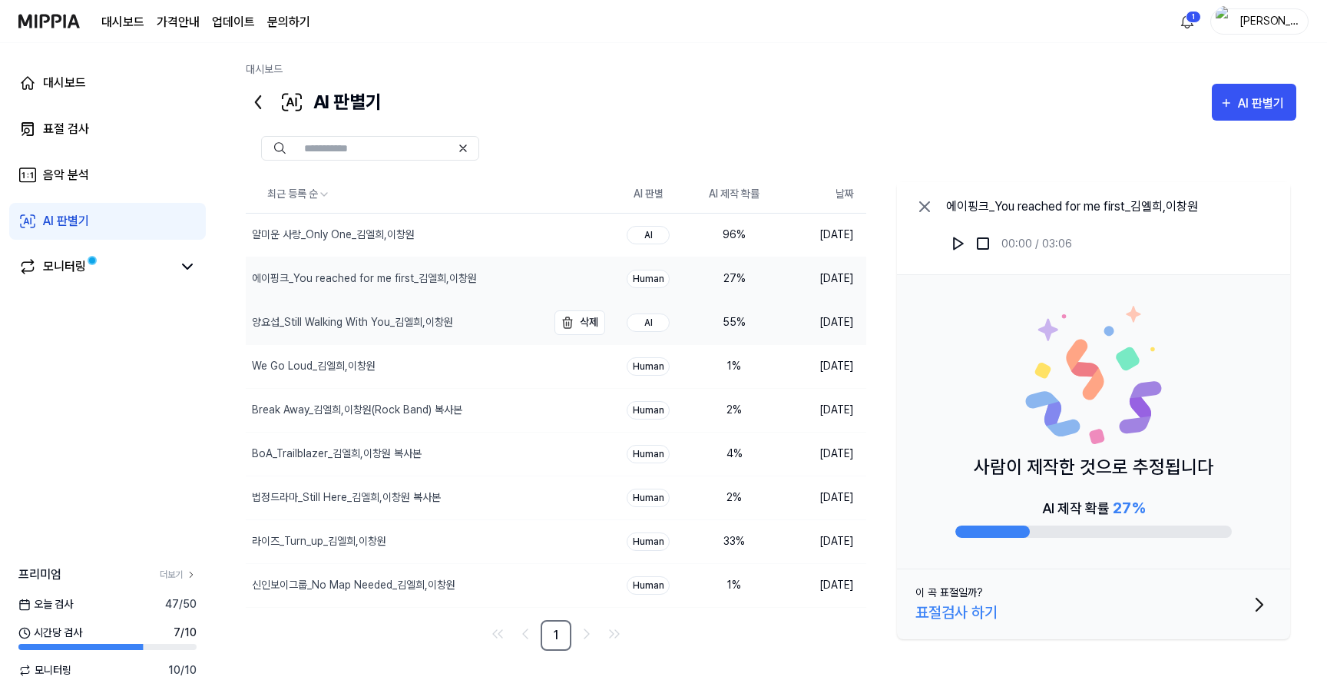
click at [364, 319] on div "양요섭_Still Walking With You_김엘희,이창원" at bounding box center [352, 322] width 201 height 16
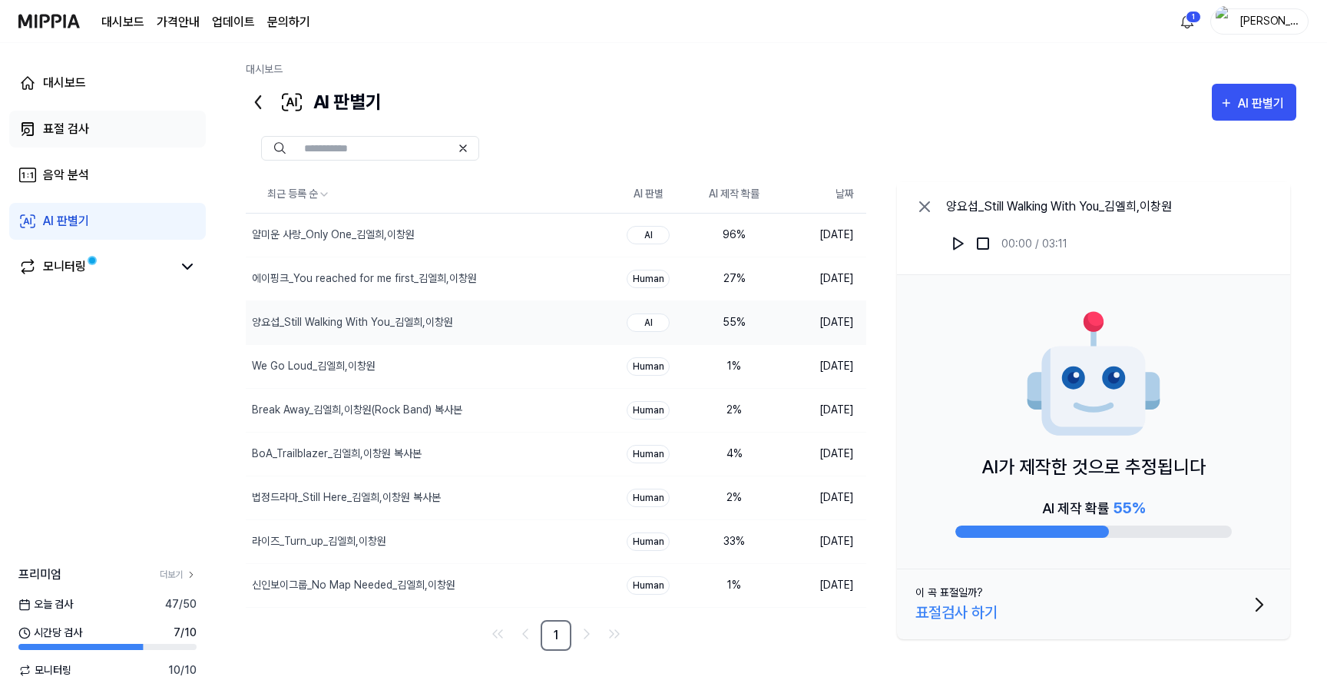
click at [85, 131] on div "표절 검사" at bounding box center [66, 129] width 46 height 18
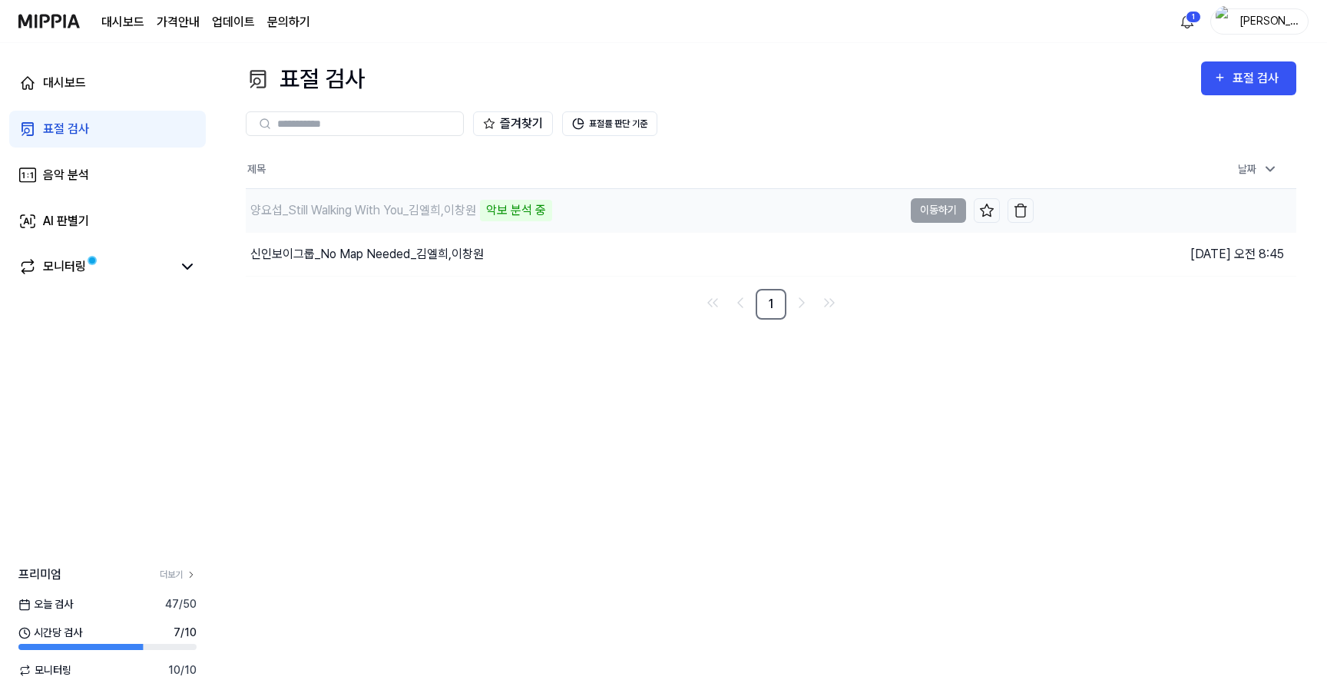
click at [363, 212] on div "양요섭_Still Walking With You_김엘희,이창원" at bounding box center [363, 210] width 226 height 18
click at [91, 182] on link "음악 분석" at bounding box center [107, 175] width 197 height 37
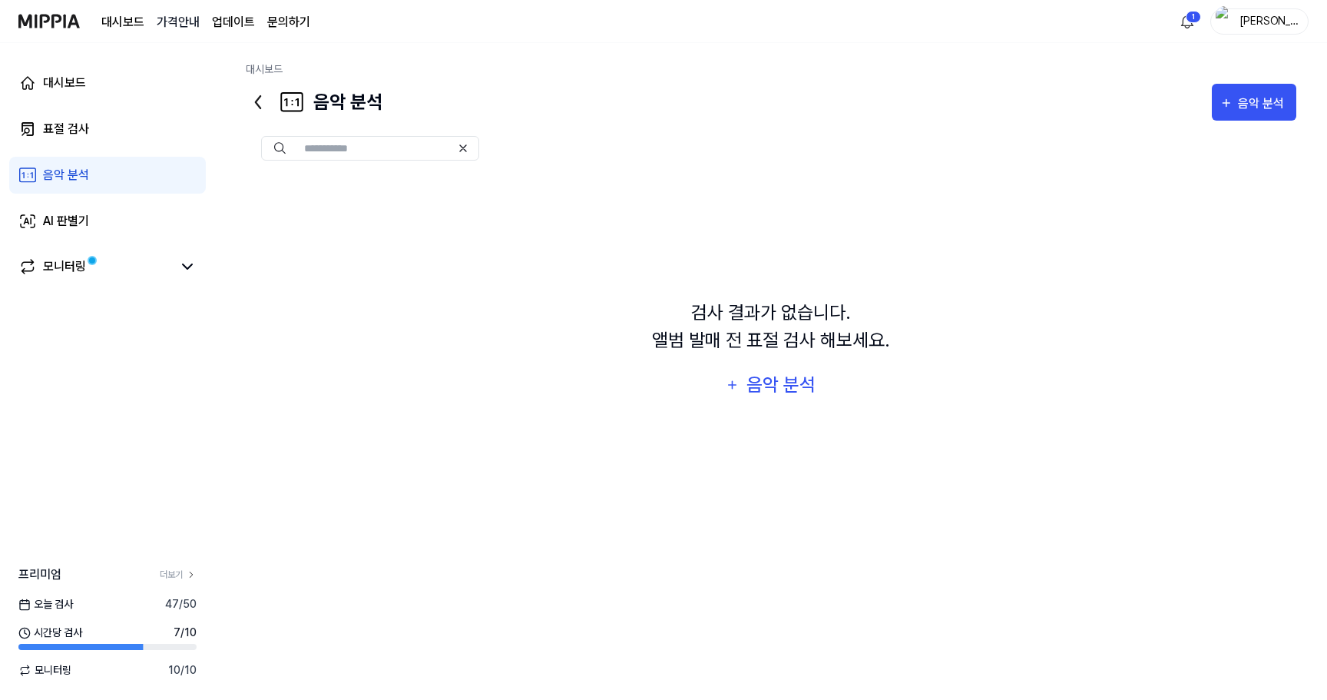
click at [190, 17] on 버튼 "가격안내" at bounding box center [178, 22] width 43 height 18
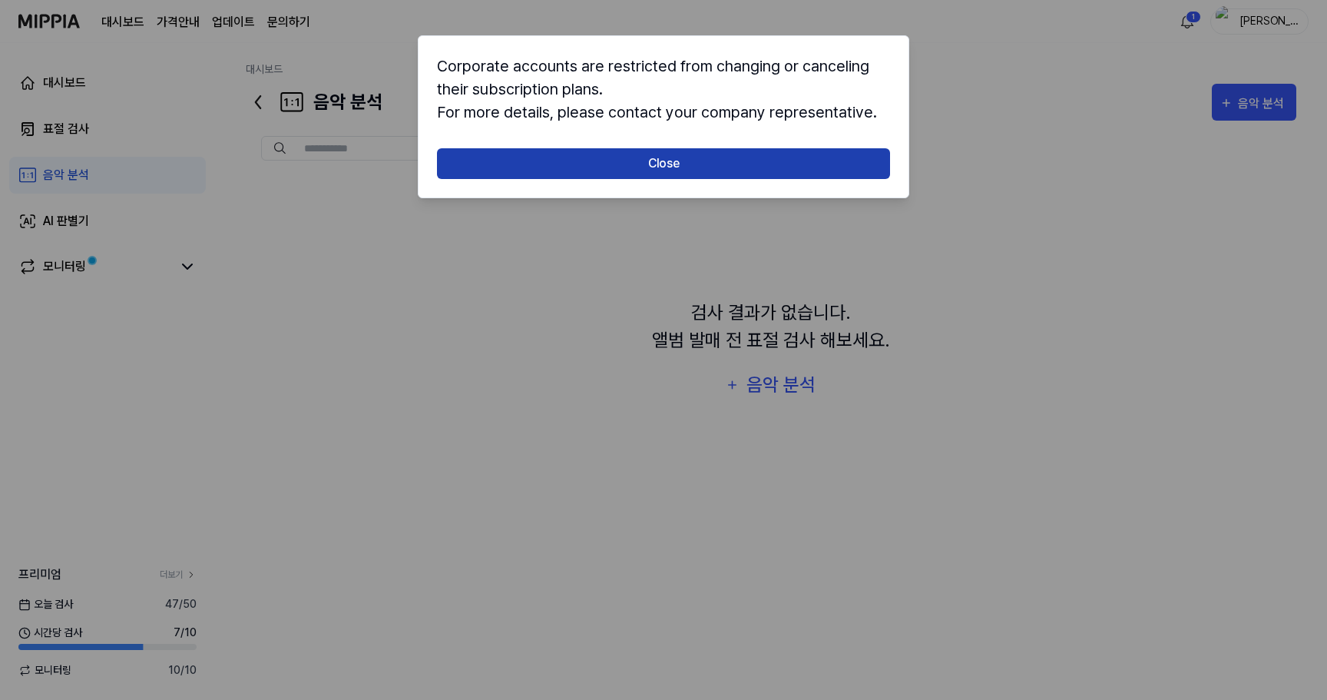
click at [552, 172] on button "Close" at bounding box center [663, 163] width 453 height 31
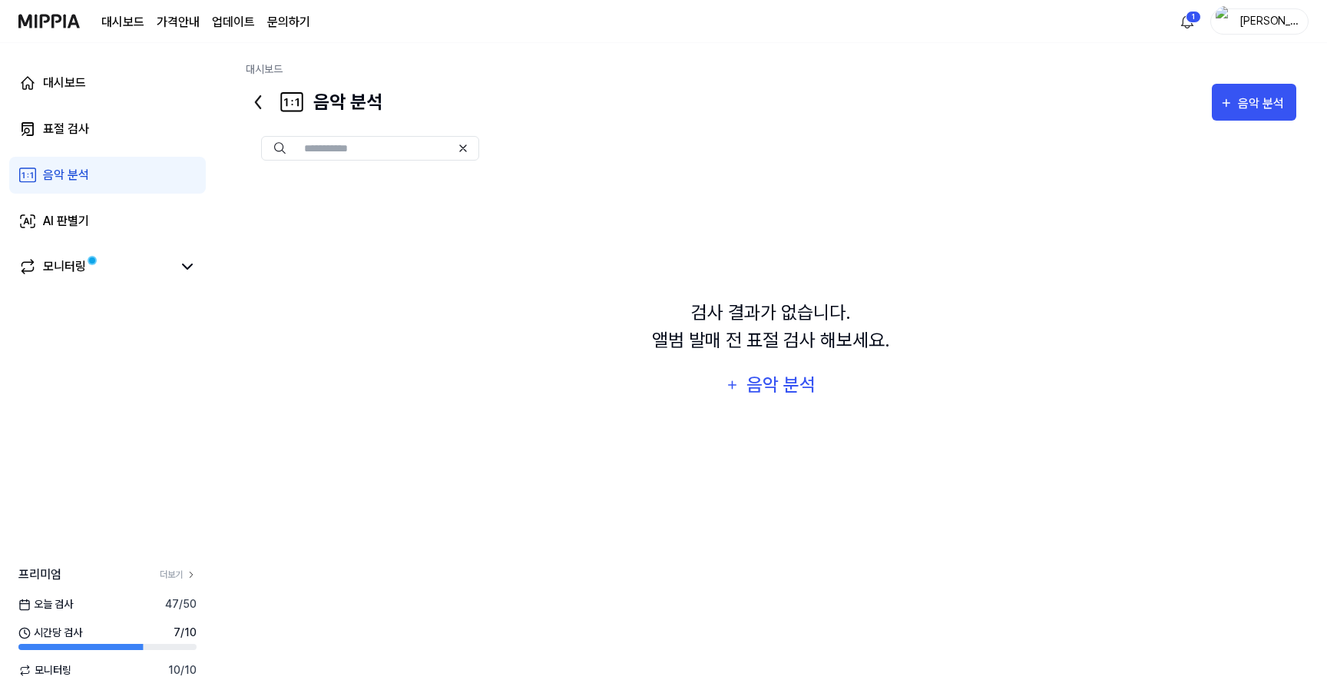
click at [290, 22] on link "문의하기" at bounding box center [288, 22] width 43 height 18
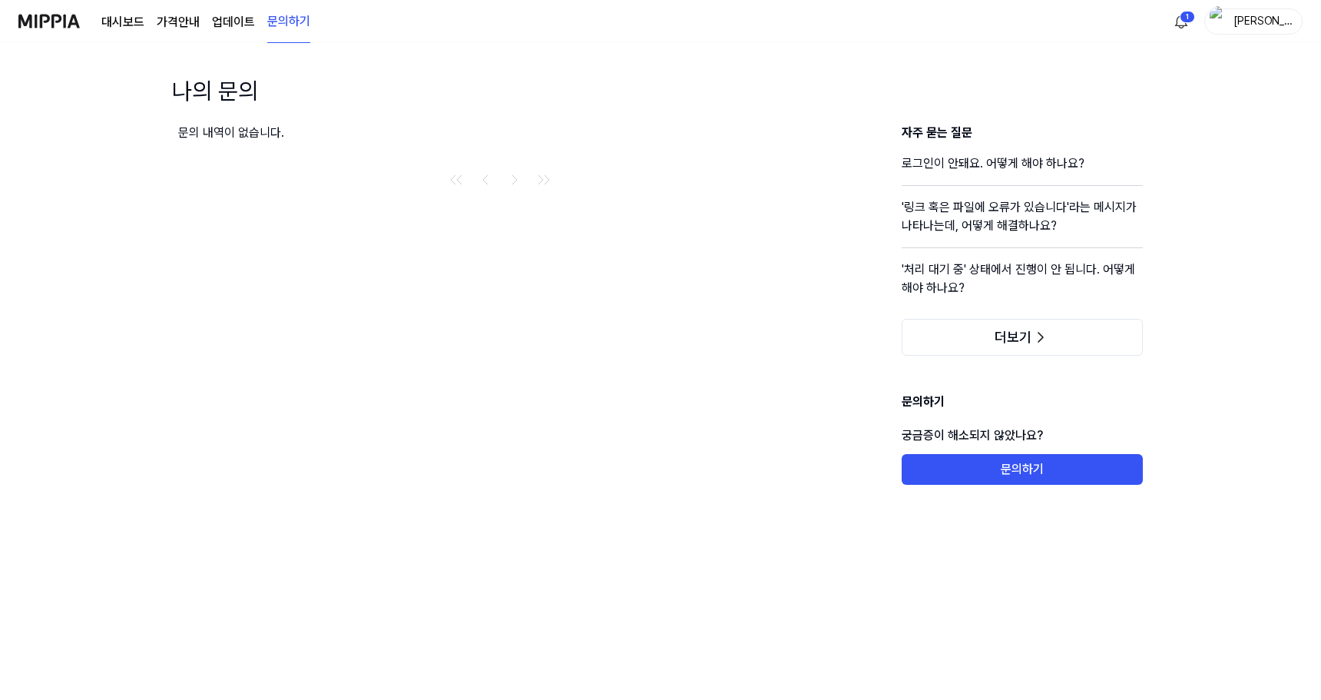
click at [226, 19] on link "업데이트" at bounding box center [233, 22] width 43 height 18
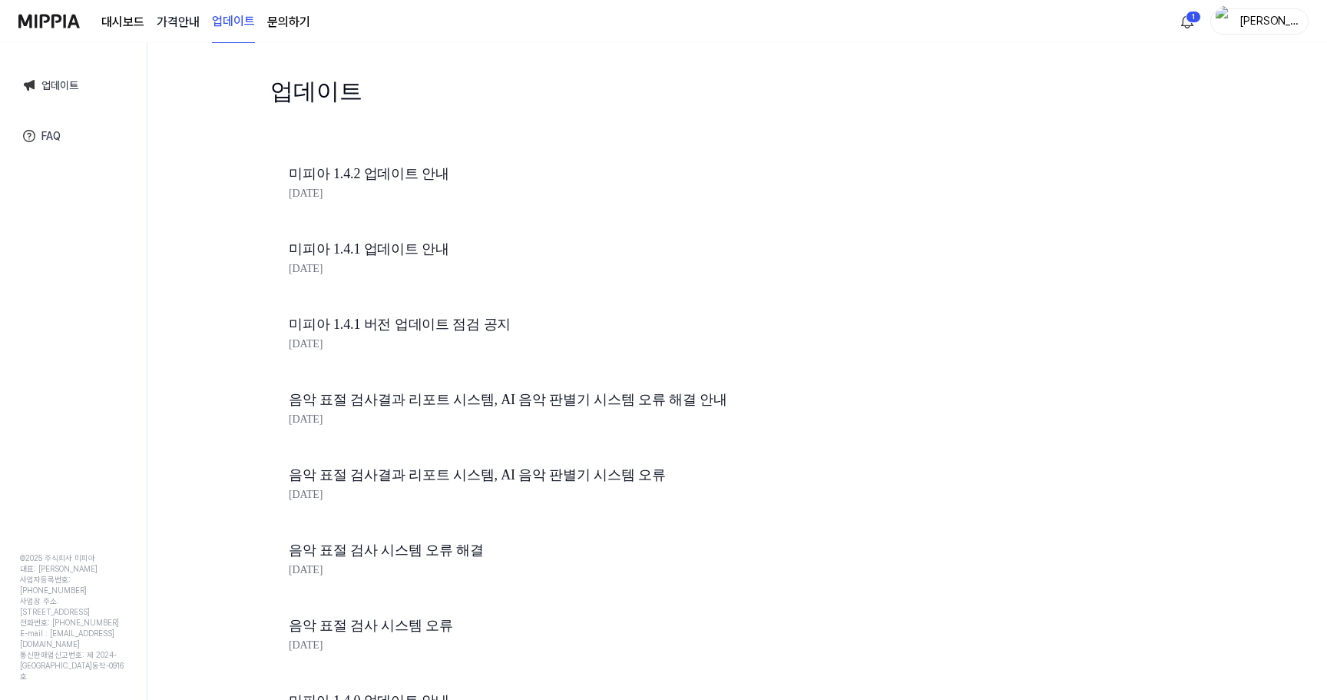
click at [178, 22] on 버튼 "가격안내" at bounding box center [178, 22] width 43 height 18
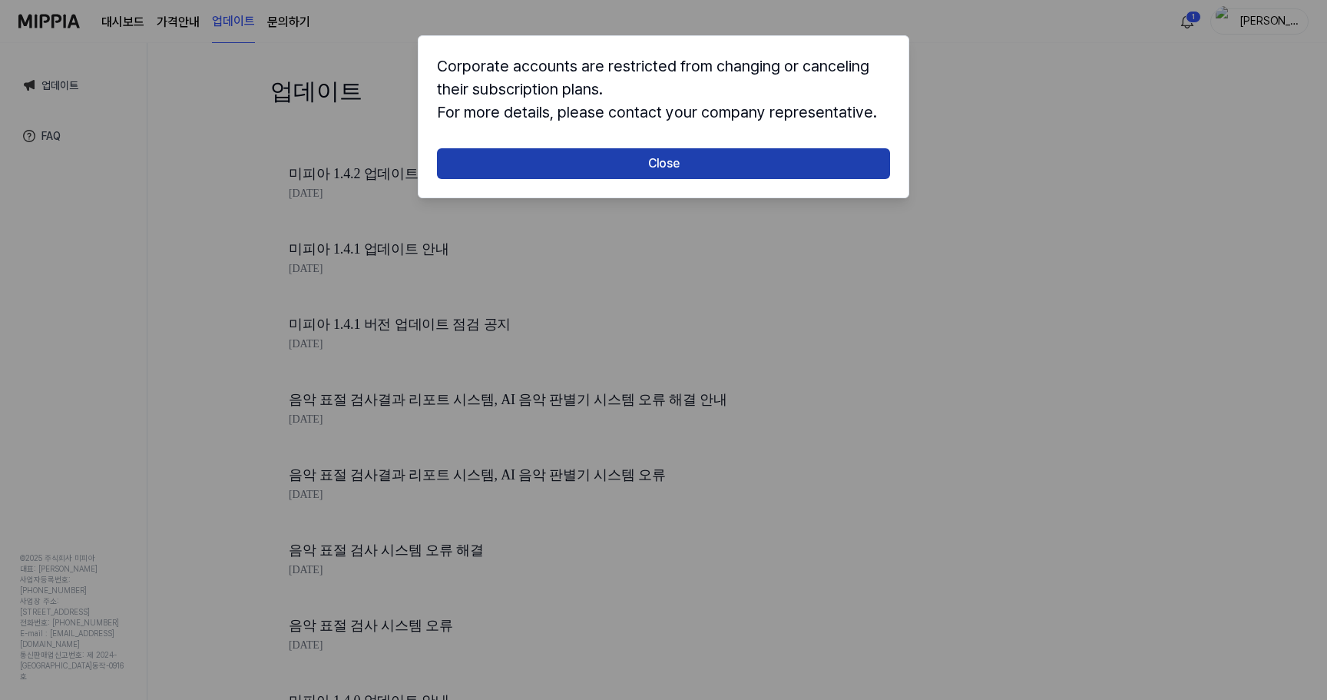
click at [490, 164] on button "Close" at bounding box center [663, 163] width 453 height 31
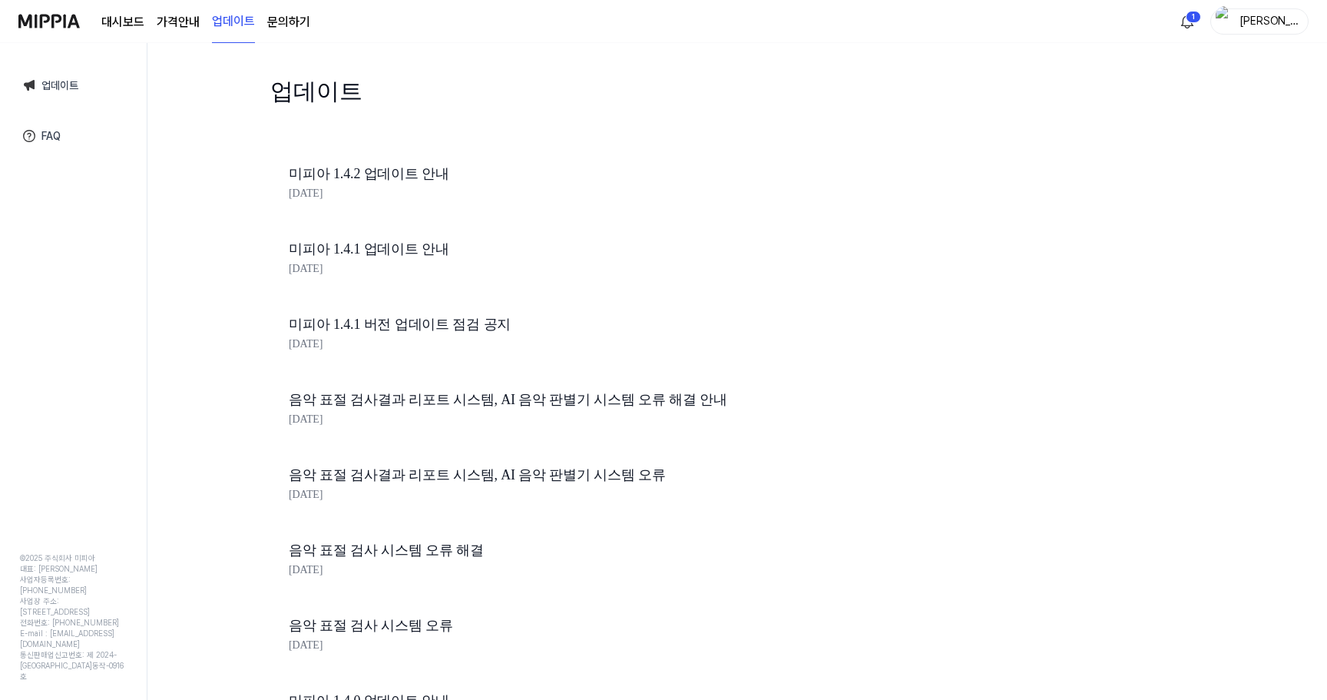
click at [118, 12] on div "대시보드 가격안내 업데이트 문의하기" at bounding box center [205, 21] width 209 height 42
click at [118, 28] on link "대시보드" at bounding box center [122, 22] width 43 height 18
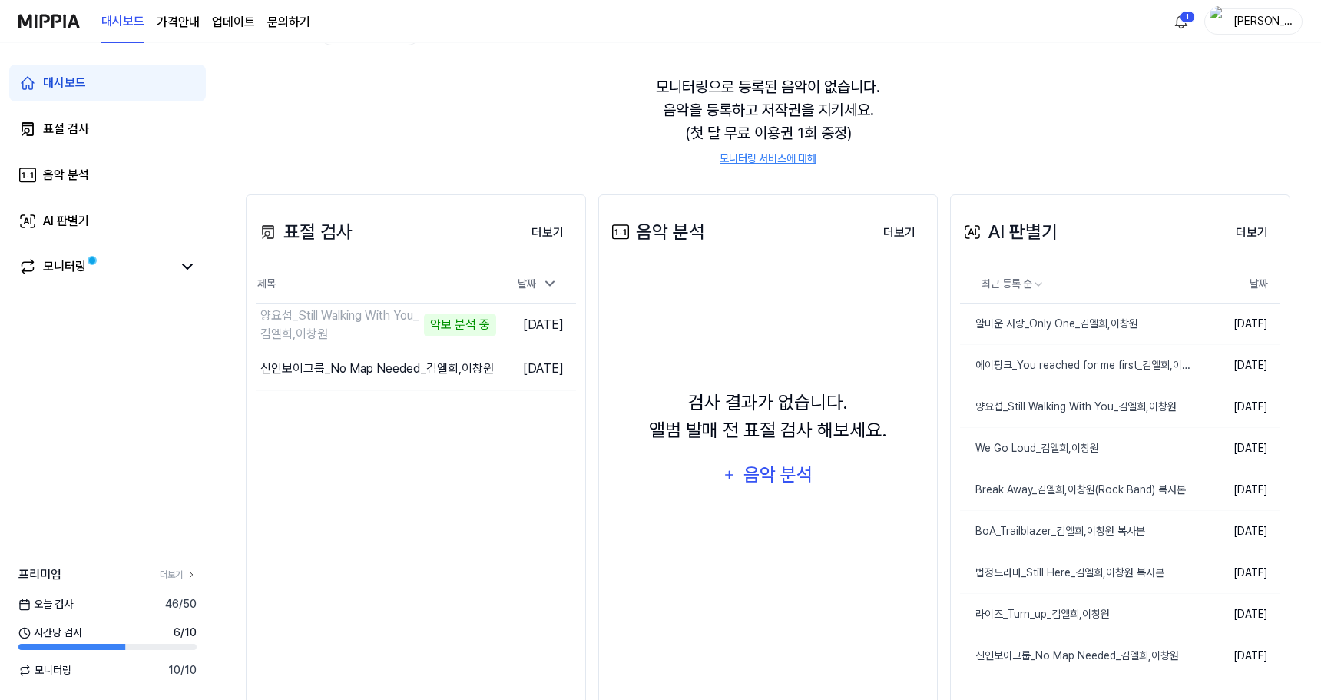
scroll to position [177, 0]
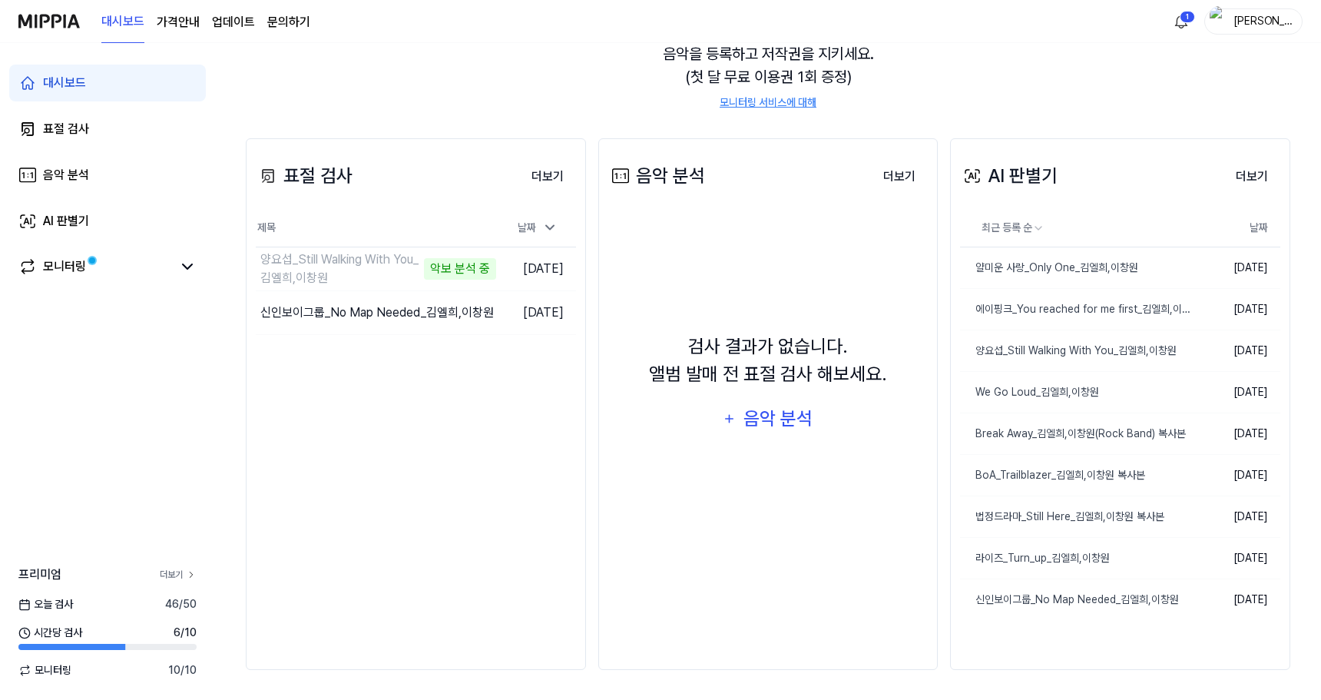
click at [173, 570] on link "더보기" at bounding box center [178, 575] width 37 height 14
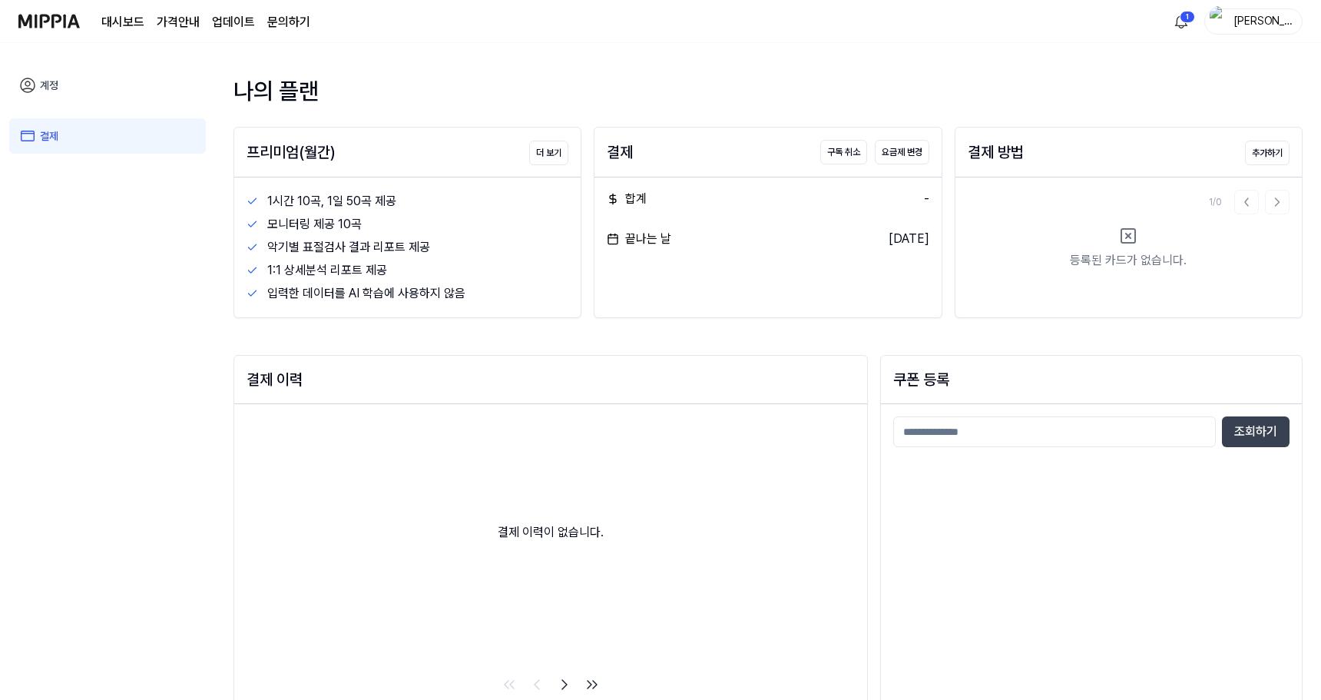
scroll to position [177, 0]
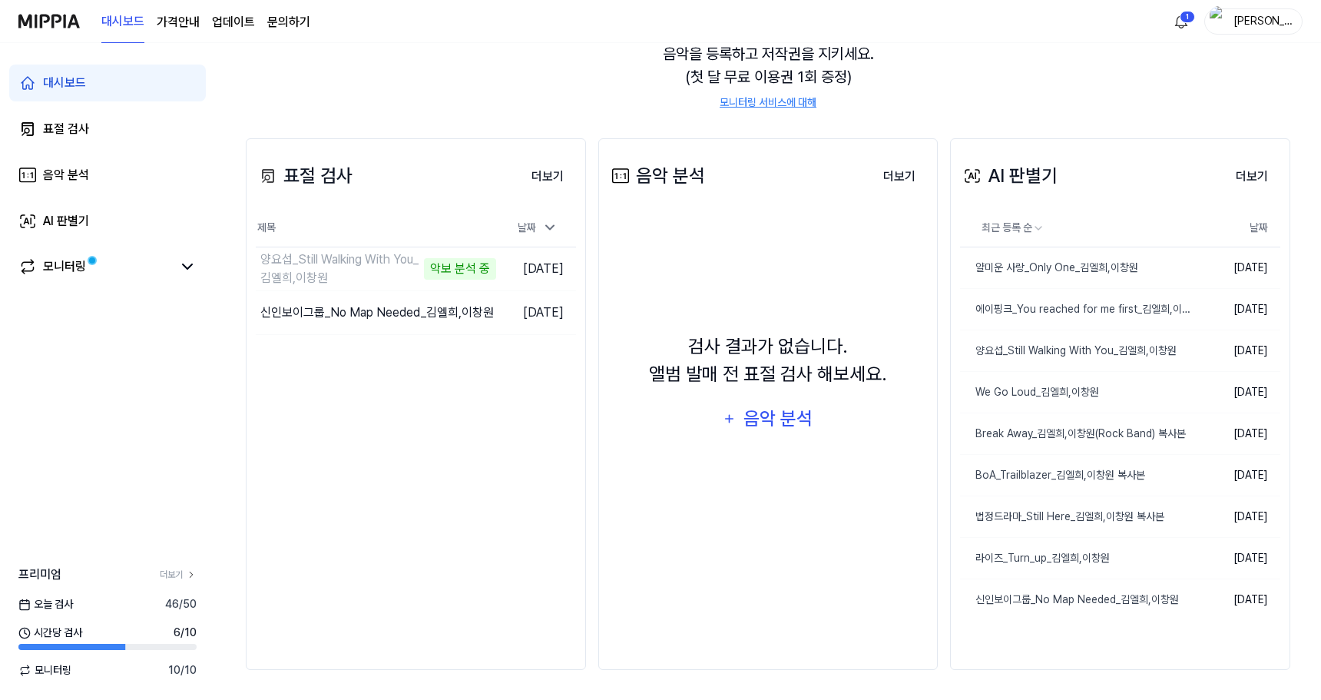
click at [336, 81] on div "모니터링으로 등록된 음악이 없습니다. 음악을 등록하고 저작권을 지키세요. (첫 달 무료 이용권 1회 증정) 모니터링 서비스에 대해" at bounding box center [768, 65] width 1045 height 128
click at [56, 12] on img at bounding box center [48, 21] width 61 height 42
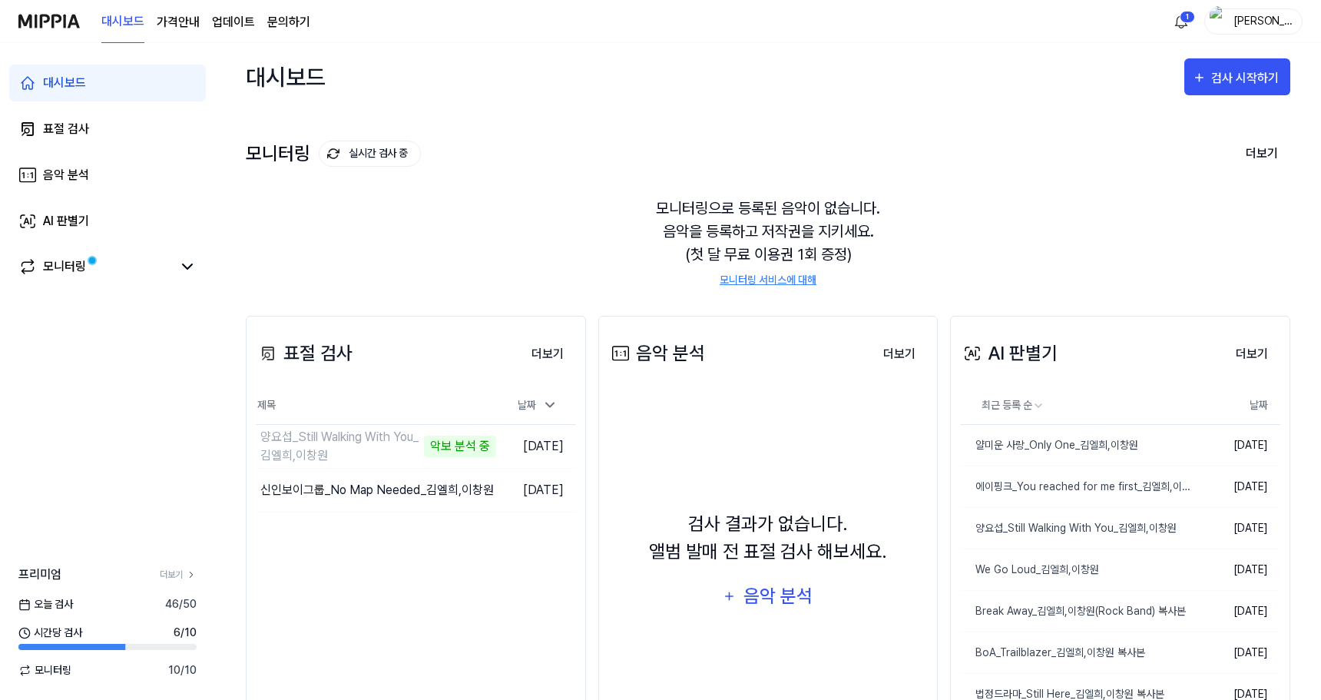
click at [51, 30] on img at bounding box center [48, 21] width 61 height 42
click at [378, 52] on div "대시보드 검사 시작하기" at bounding box center [768, 77] width 1045 height 68
click at [442, 452] on button "이동하기" at bounding box center [468, 446] width 55 height 25
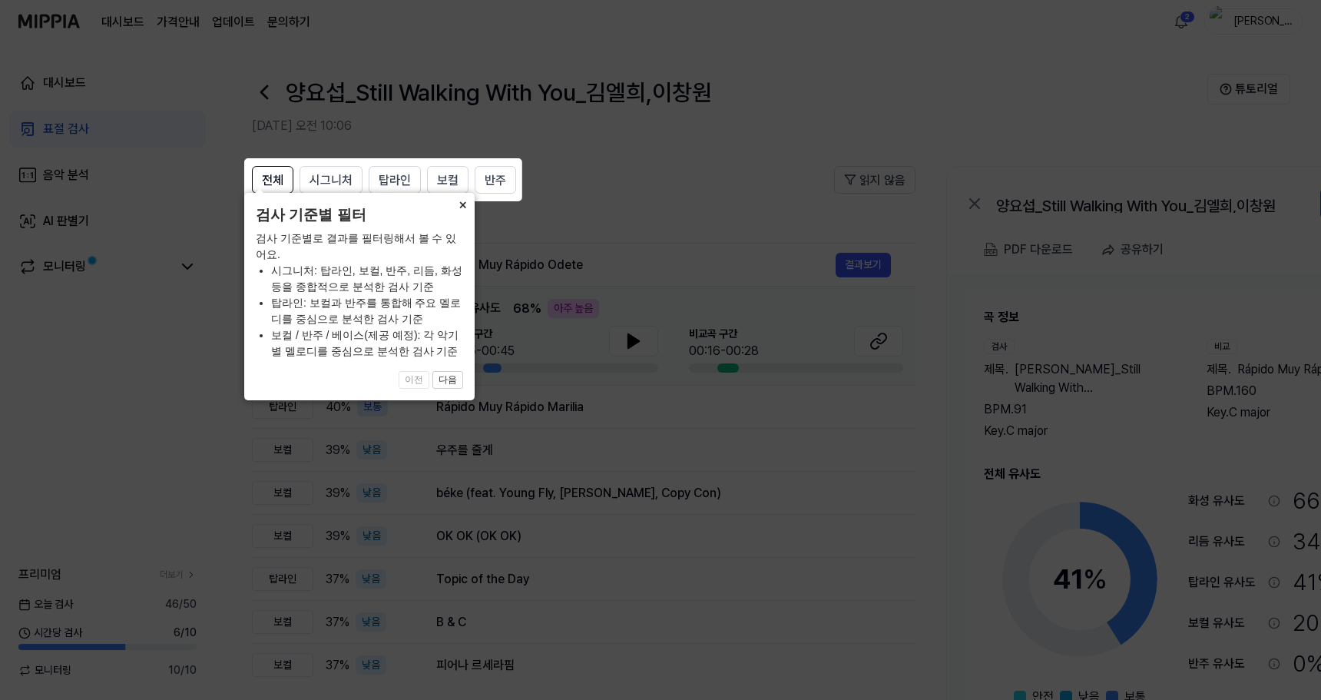
click at [458, 214] on button "×" at bounding box center [462, 204] width 25 height 22
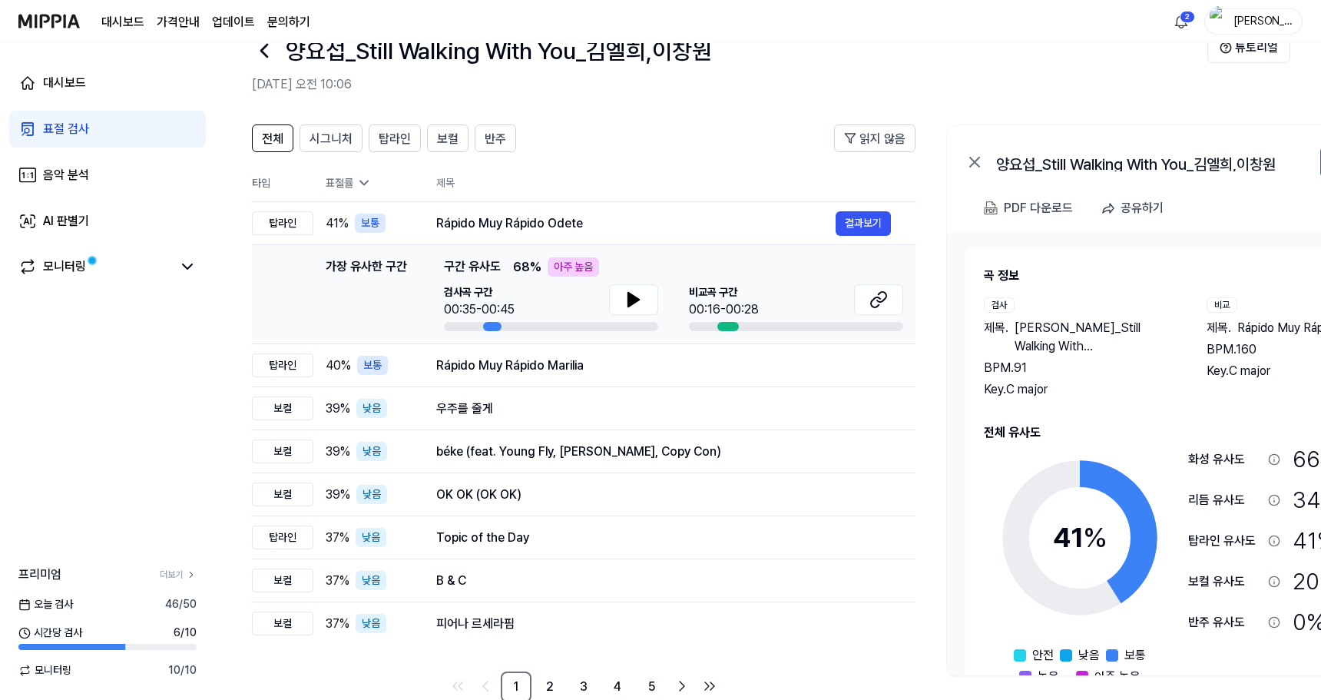
scroll to position [75, 0]
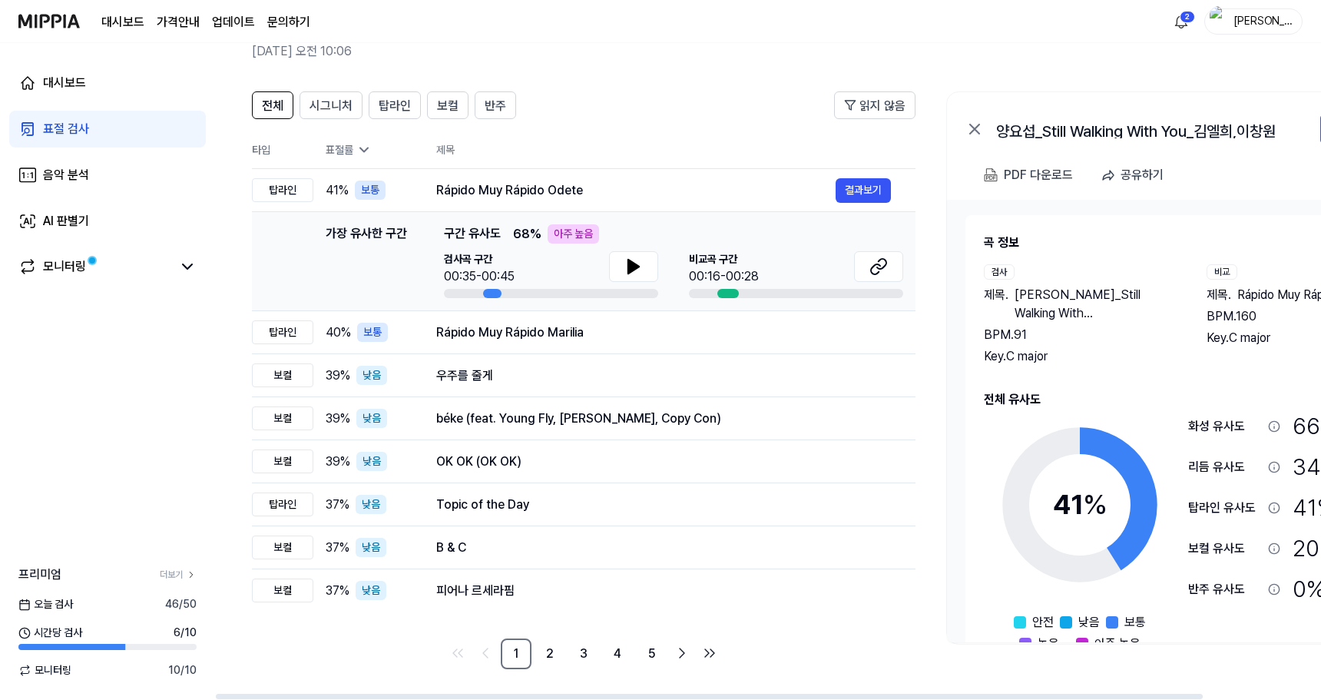
click at [464, 231] on span "구간 유사도" at bounding box center [472, 233] width 57 height 19
click at [642, 273] on button at bounding box center [633, 266] width 49 height 31
click at [727, 289] on div at bounding box center [728, 293] width 22 height 9
click at [877, 333] on button "결과보기" at bounding box center [863, 332] width 55 height 25
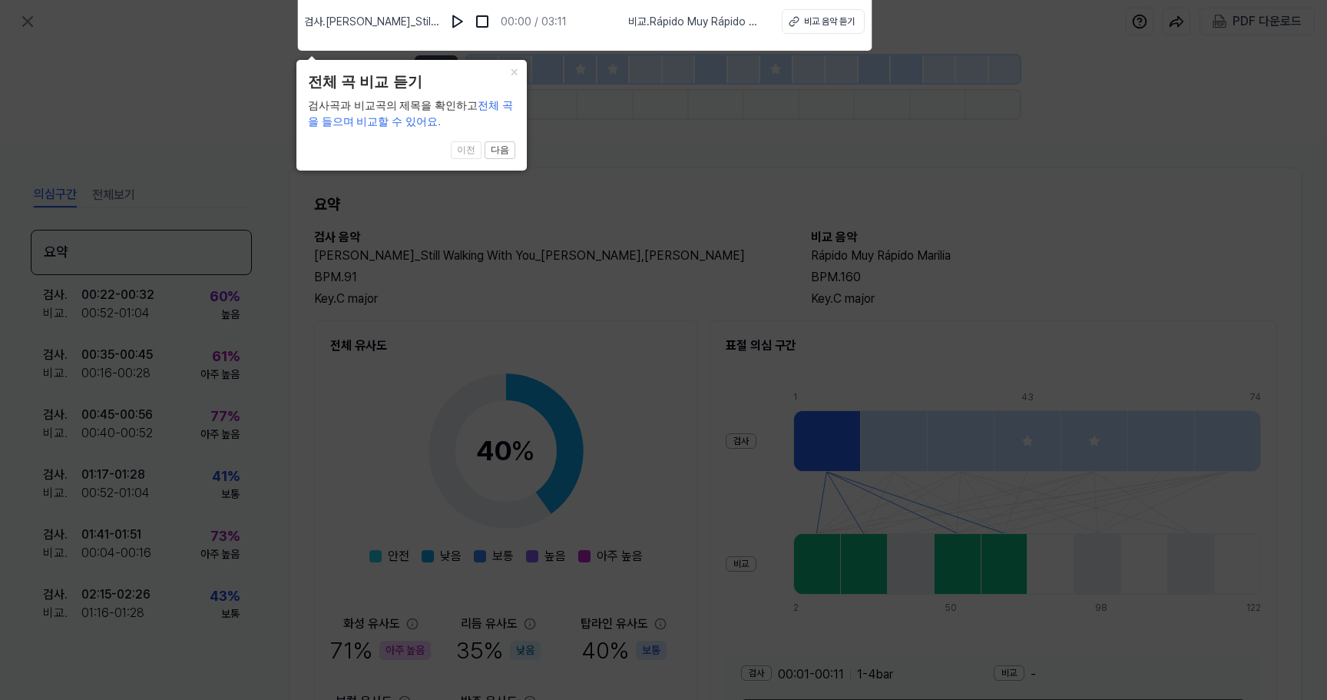
click at [623, 247] on icon at bounding box center [663, 345] width 1327 height 707
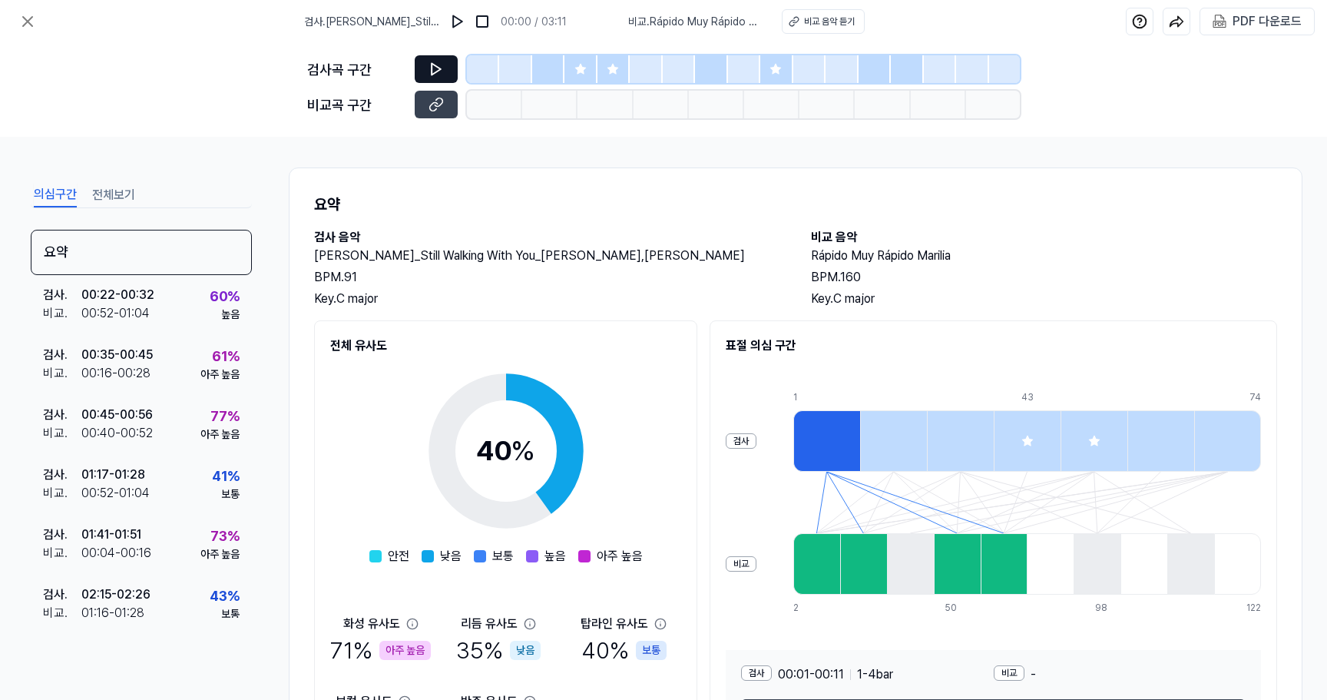
click at [432, 75] on icon at bounding box center [436, 68] width 15 height 15
click at [435, 106] on icon at bounding box center [436, 104] width 15 height 15
click at [22, 22] on icon at bounding box center [27, 21] width 18 height 18
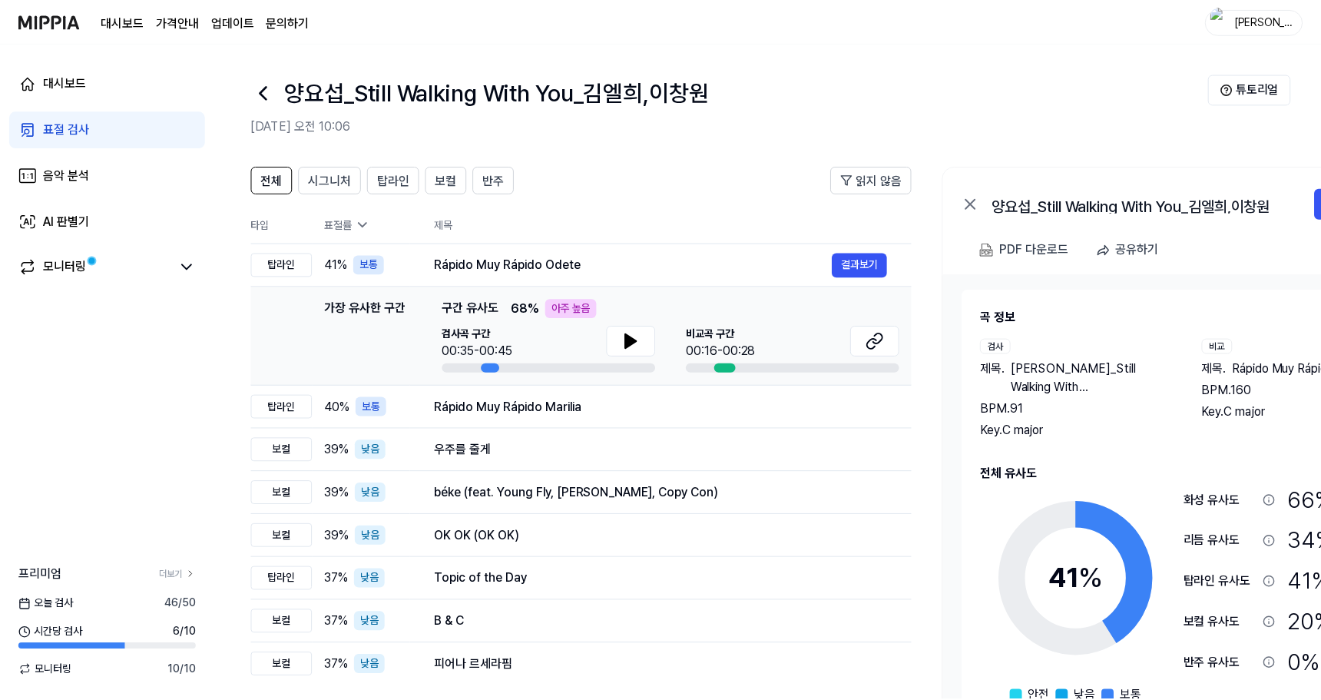
scroll to position [75, 0]
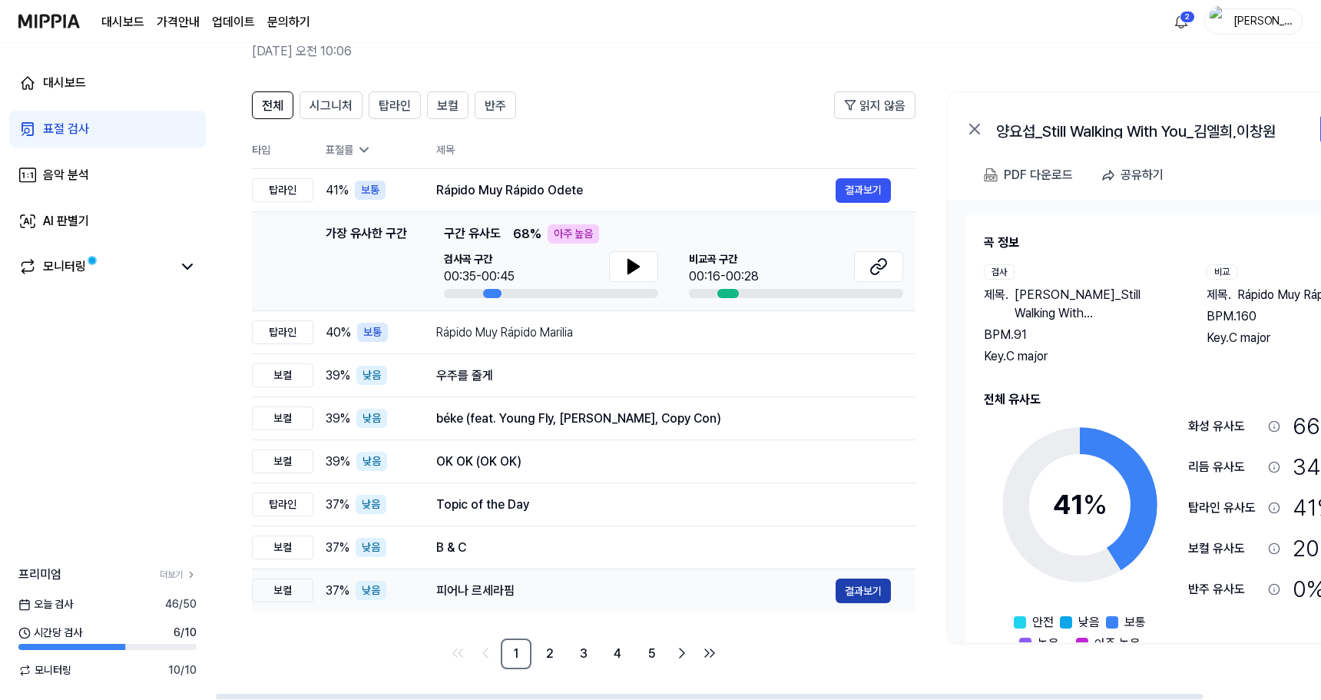
click at [865, 600] on button "결과보기" at bounding box center [863, 590] width 55 height 25
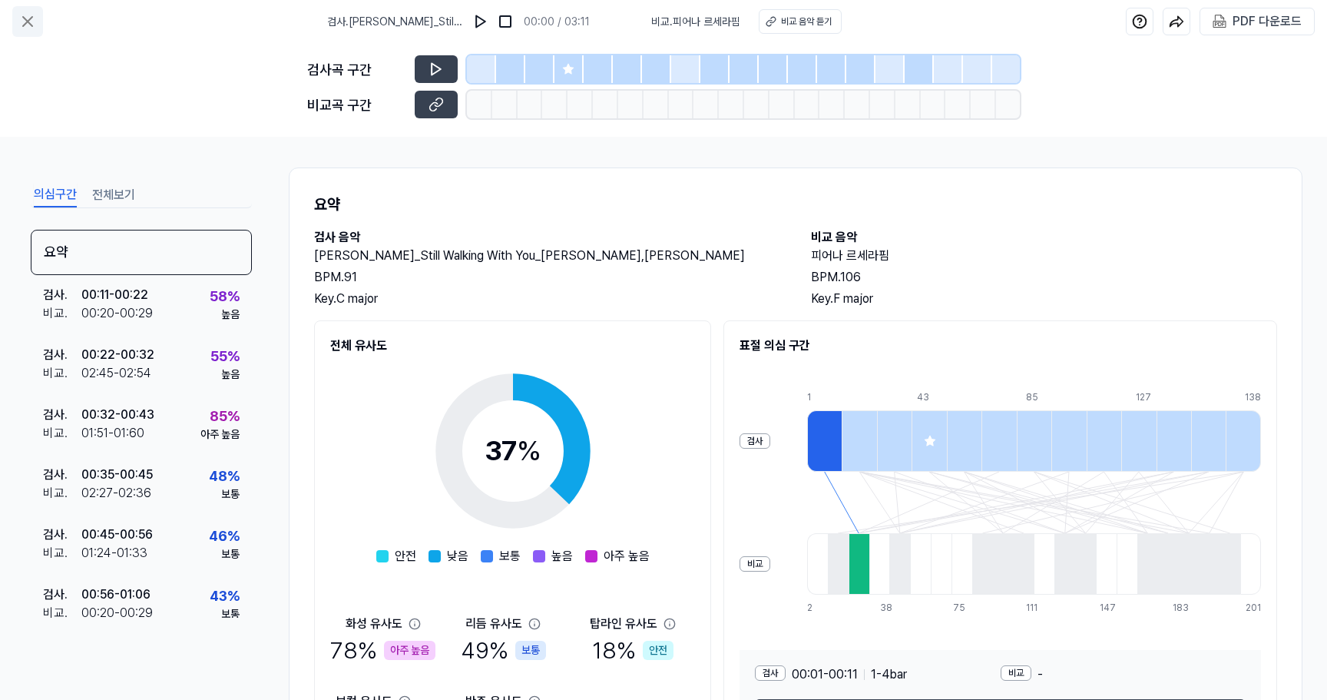
click at [27, 7] on button at bounding box center [27, 21] width 31 height 31
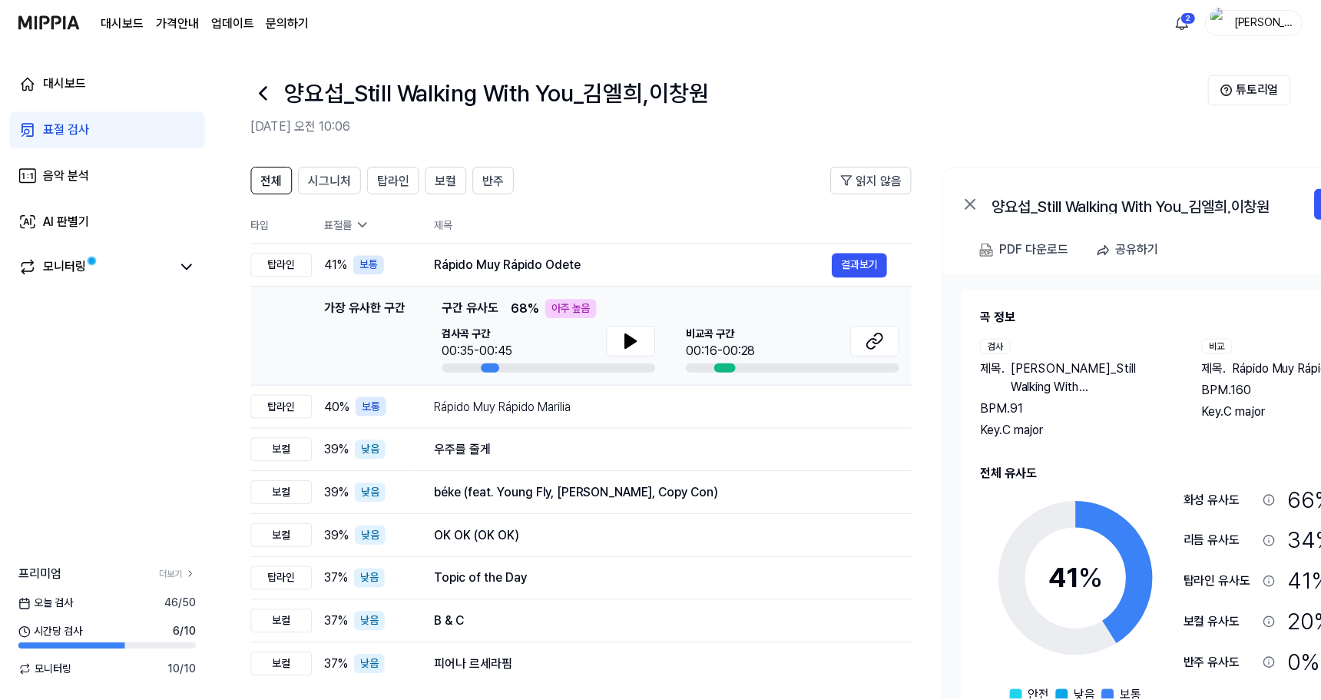
scroll to position [75, 0]
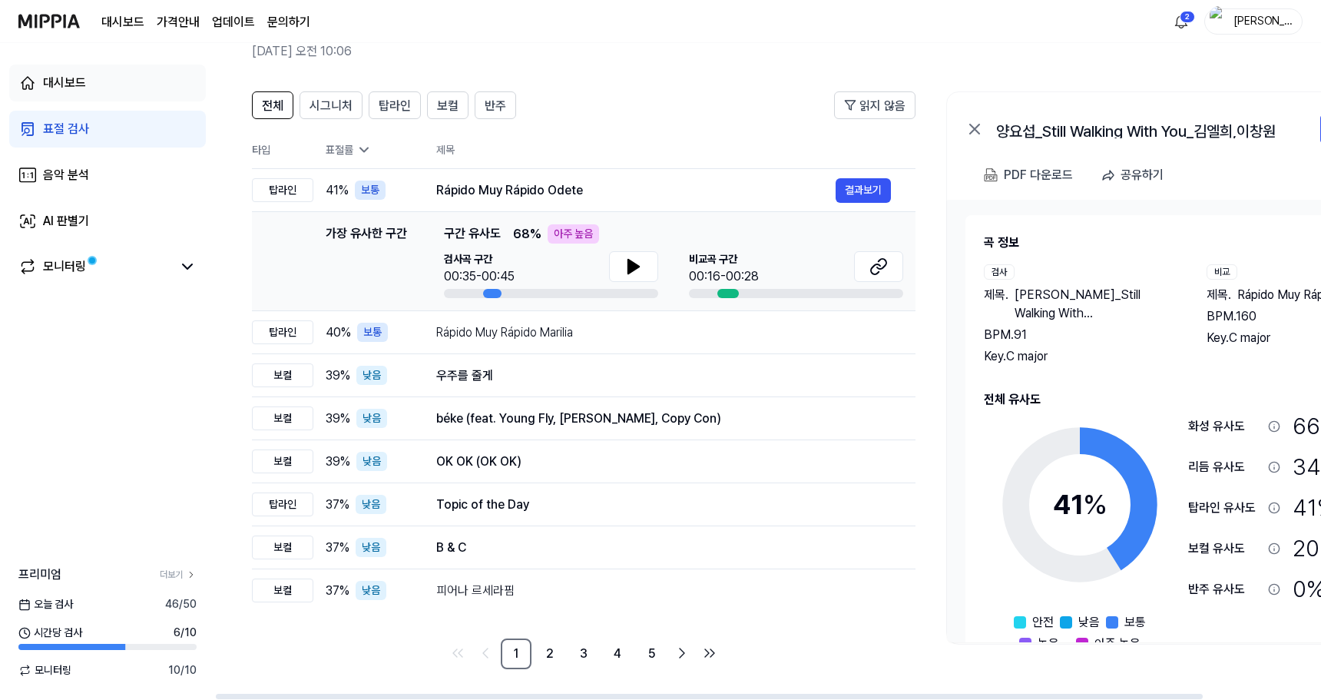
click at [44, 67] on link "대시보드" at bounding box center [107, 83] width 197 height 37
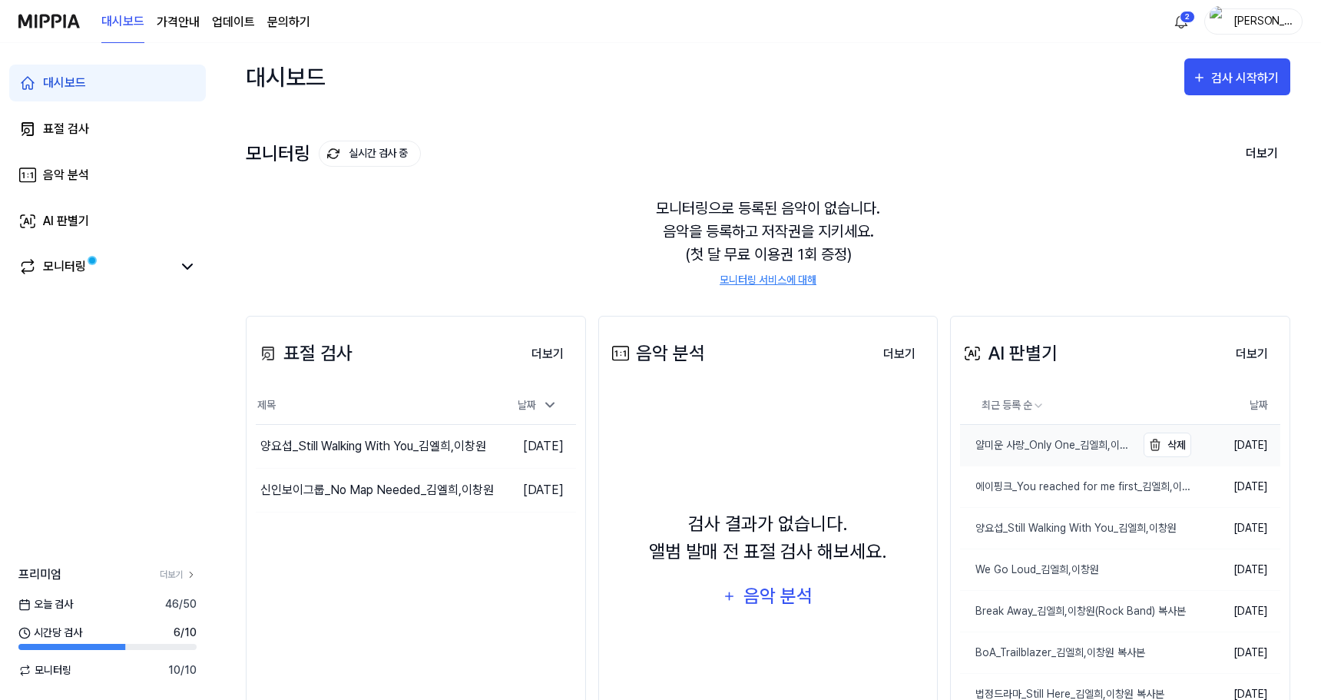
click at [1005, 452] on div "얄미운 사랑_Only One_김엘희,이창원" at bounding box center [1048, 445] width 176 height 16
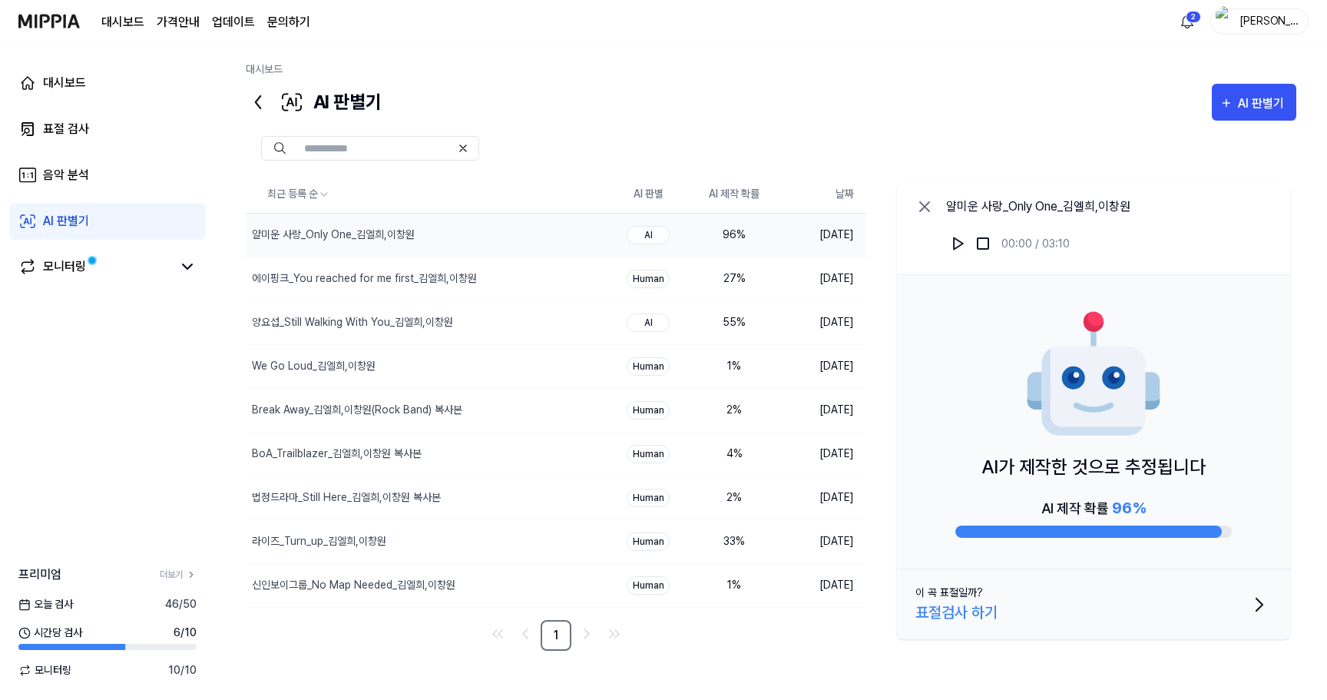
click at [731, 233] on div "96 %" at bounding box center [734, 235] width 61 height 16
click at [824, 237] on td "[DATE]" at bounding box center [821, 235] width 89 height 44
click at [46, 23] on img at bounding box center [48, 21] width 61 height 42
